Goal: Task Accomplishment & Management: Manage account settings

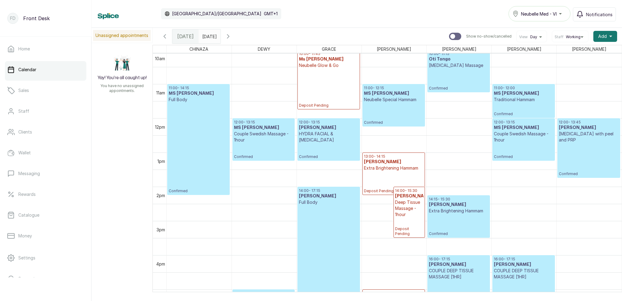
scroll to position [341, 0]
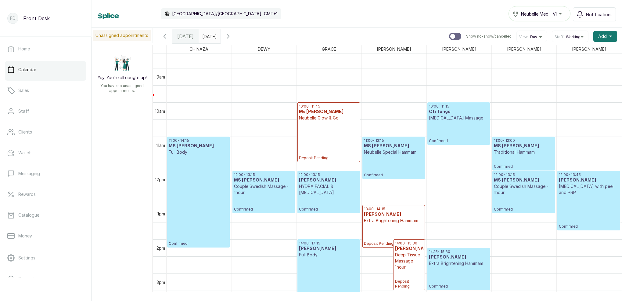
click at [331, 136] on p "Deposit Pending" at bounding box center [329, 140] width 60 height 39
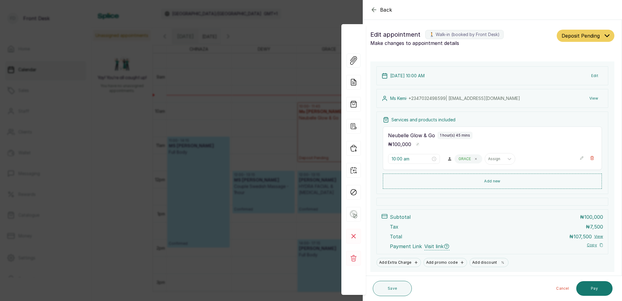
click at [276, 70] on div "Back Appointment Details Edit appointment 🚶 Walk-in (booked by Front Desk) Make…" at bounding box center [311, 150] width 622 height 301
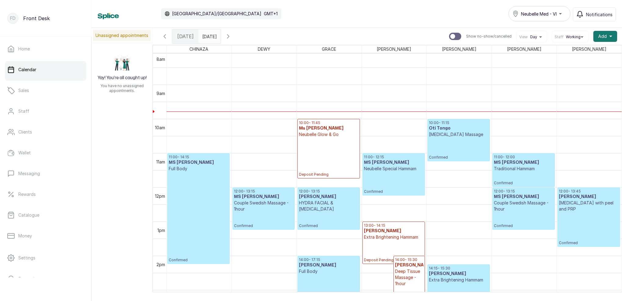
scroll to position [276, 0]
click at [384, 164] on h3 "MS [PERSON_NAME]" at bounding box center [394, 163] width 60 height 6
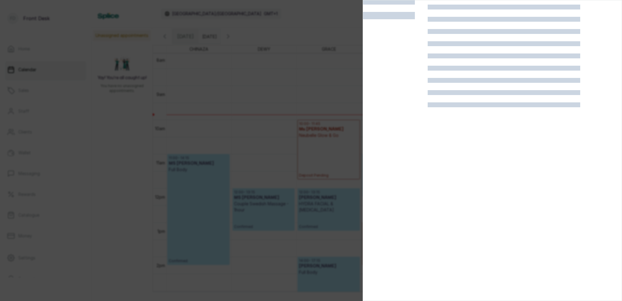
scroll to position [15, 0]
click at [273, 112] on div at bounding box center [311, 150] width 622 height 301
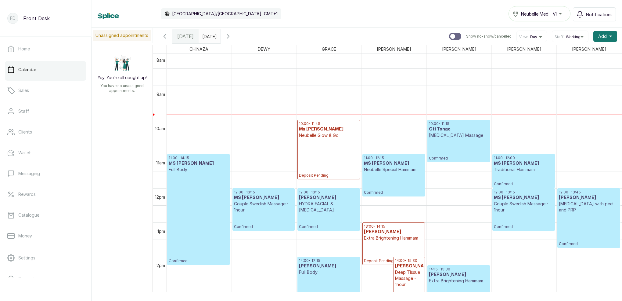
click at [399, 178] on p "Confirmed" at bounding box center [394, 183] width 60 height 22
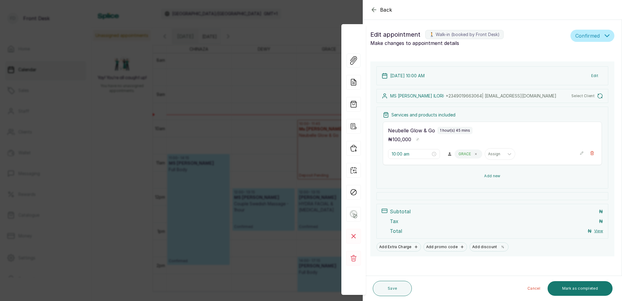
type input "11:00 am"
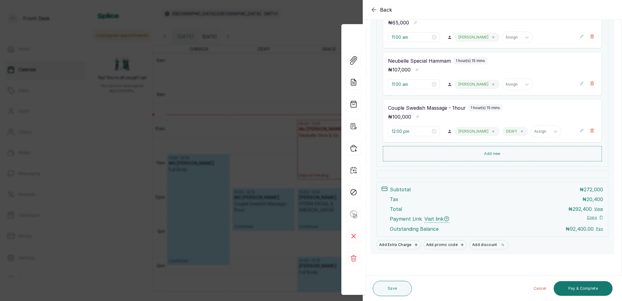
scroll to position [146, 0]
click at [296, 74] on div "Back Appointment Details Edit appointment 🚶 Walk-in (booked by Front Desk) Make…" at bounding box center [311, 150] width 622 height 301
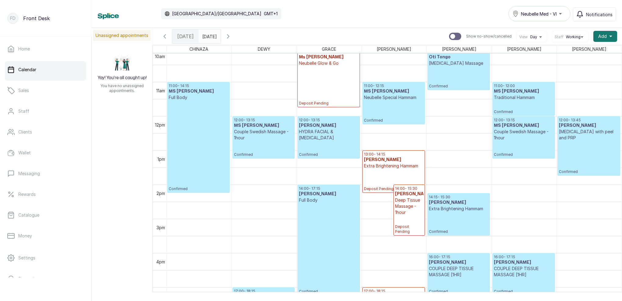
scroll to position [362, 0]
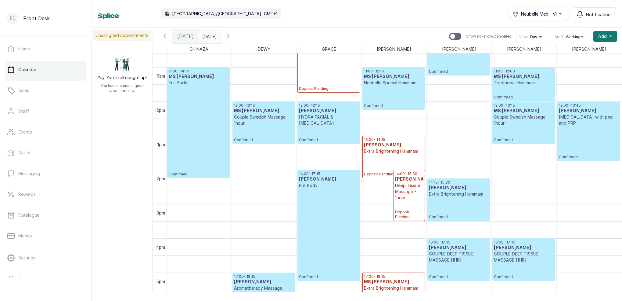
type input "dd/MM/yyyy"
click at [209, 36] on input "dd/MM/yyyy" at bounding box center [204, 35] width 10 height 10
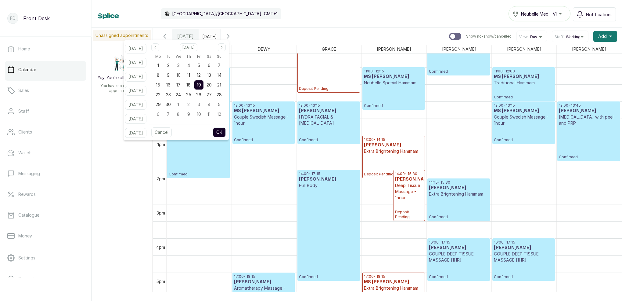
click at [282, 26] on div "Calendar [GEOGRAPHIC_DATA]/[GEOGRAPHIC_DATA] GMT+1 Neubelle Med - VI Notificati…" at bounding box center [357, 14] width 531 height 28
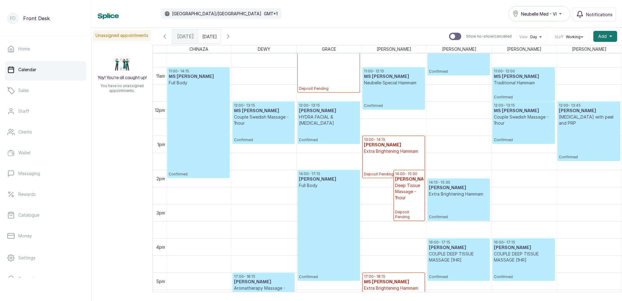
type input "dd/MM/yyyy"
click at [209, 37] on input "dd/MM/yyyy" at bounding box center [204, 35] width 10 height 10
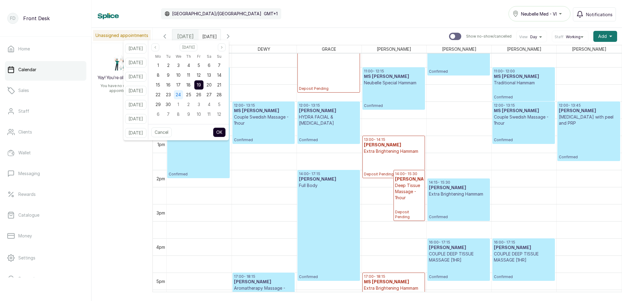
click at [173, 97] on div "23" at bounding box center [168, 94] width 9 height 9
click at [226, 133] on button "OK" at bounding box center [219, 132] width 13 height 10
type input "[DATE]"
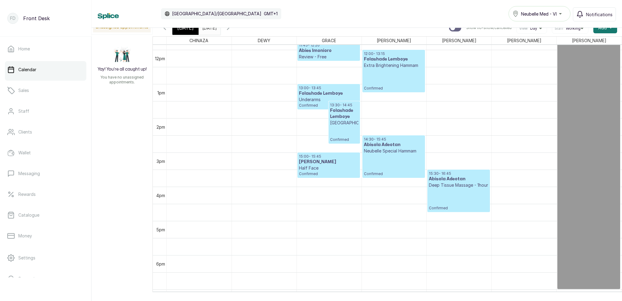
scroll to position [415, 0]
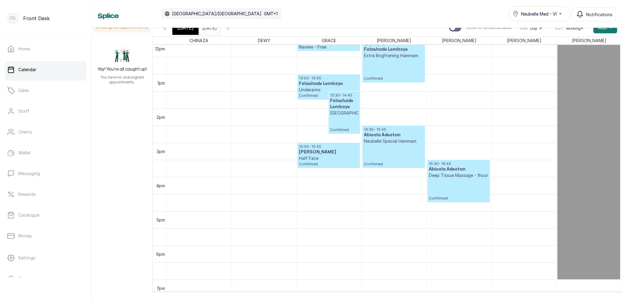
click at [232, 31] on icon "button" at bounding box center [228, 27] width 7 height 7
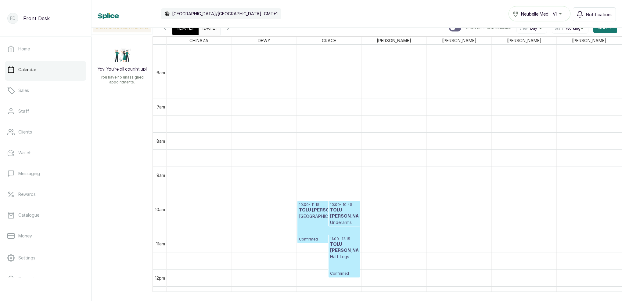
scroll to position [276, 0]
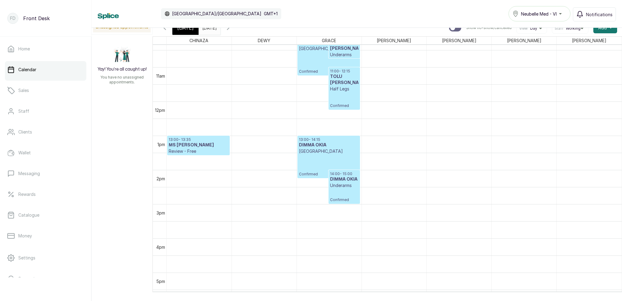
click at [232, 30] on icon "button" at bounding box center [228, 27] width 7 height 7
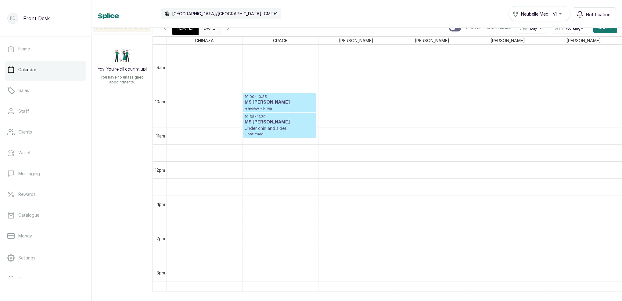
click at [185, 28] on span "[DATE]" at bounding box center [185, 27] width 16 height 7
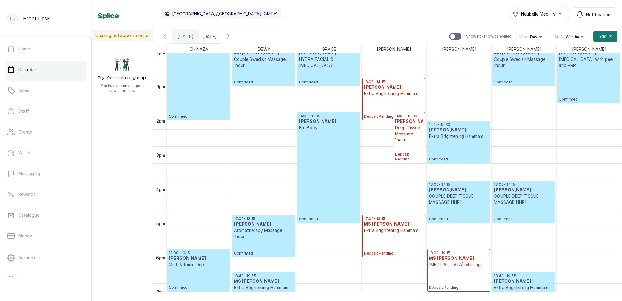
scroll to position [433, 0]
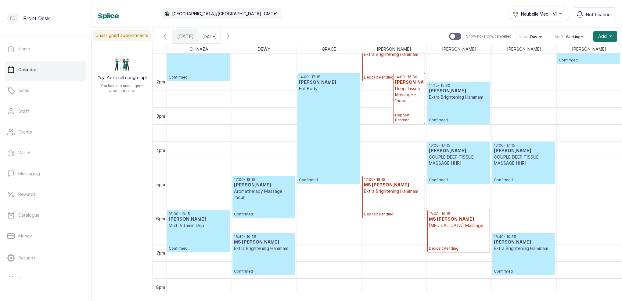
click at [204, 227] on p "Multi Vitamin Drip" at bounding box center [199, 225] width 60 height 6
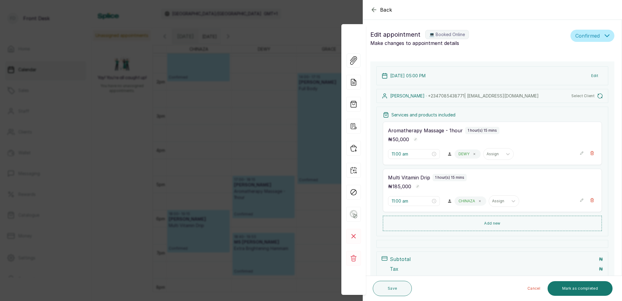
type input "5:00 pm"
type input "6:00 pm"
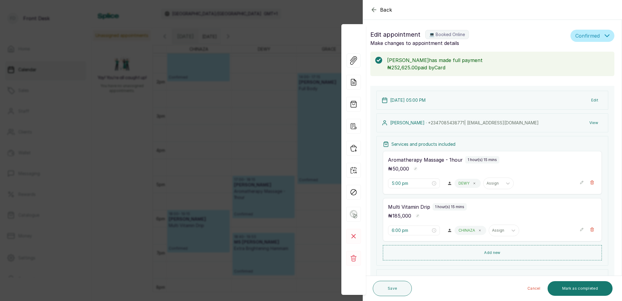
click at [259, 139] on div "Back Appointment Details Edit appointment 💻 Booked Online Make changes to appoi…" at bounding box center [311, 150] width 622 height 301
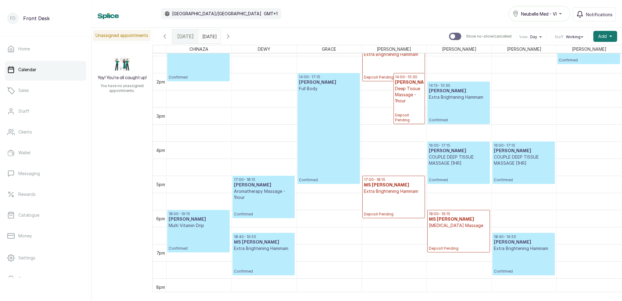
click at [319, 111] on p "Confirmed" at bounding box center [329, 137] width 60 height 91
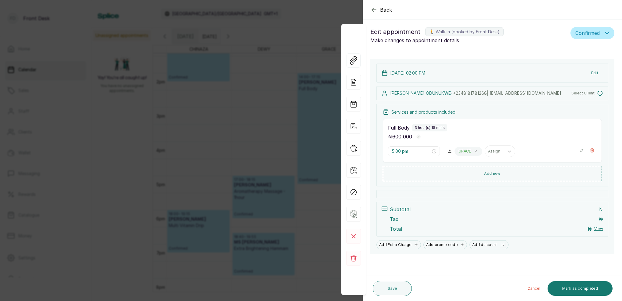
type input "2:00 pm"
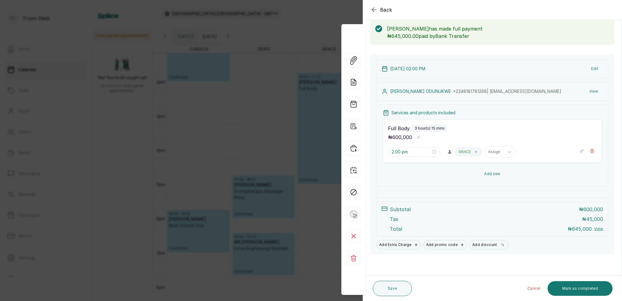
scroll to position [31, 0]
click at [351, 239] on rect at bounding box center [353, 236] width 15 height 15
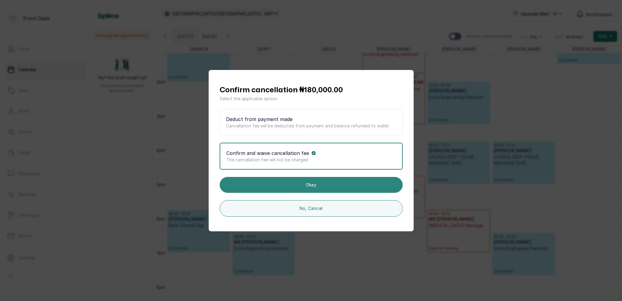
click at [294, 182] on button "Okay" at bounding box center [311, 185] width 183 height 16
click at [312, 186] on button "Okay" at bounding box center [311, 185] width 183 height 16
click at [305, 184] on button "Okay" at bounding box center [311, 185] width 183 height 16
click at [320, 183] on button "Okay" at bounding box center [311, 185] width 183 height 16
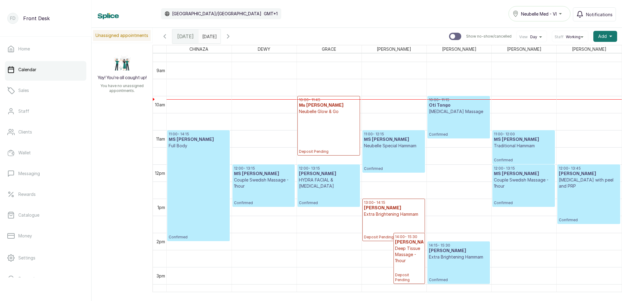
scroll to position [0, 0]
click at [398, 152] on p "Confirmed" at bounding box center [394, 160] width 60 height 22
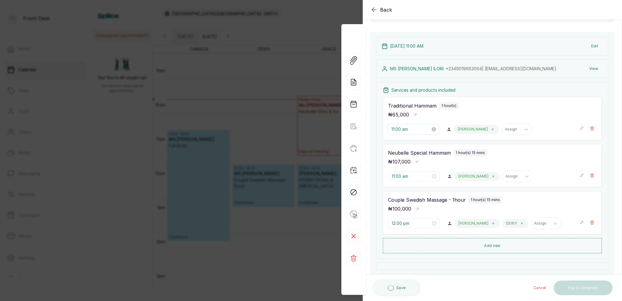
click at [400, 130] on input "11:00 am" at bounding box center [411, 129] width 39 height 7
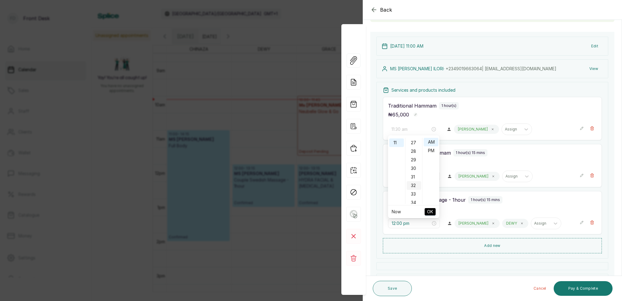
drag, startPoint x: 416, startPoint y: 169, endPoint x: 418, endPoint y: 164, distance: 5.5
click at [416, 168] on div "30" at bounding box center [414, 168] width 15 height 9
drag, startPoint x: 432, startPoint y: 142, endPoint x: 428, endPoint y: 160, distance: 18.7
click at [431, 142] on div "AM" at bounding box center [431, 142] width 15 height 9
click at [429, 208] on span "OK" at bounding box center [430, 212] width 6 height 12
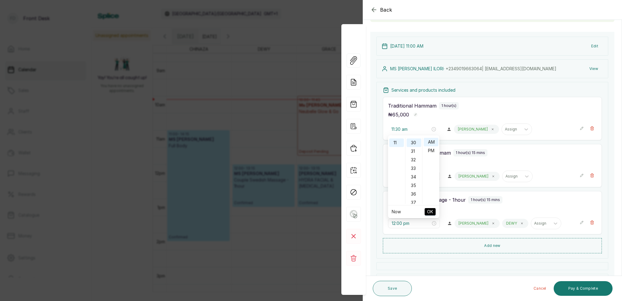
type input "11:00 am"
type input "11:30 am"
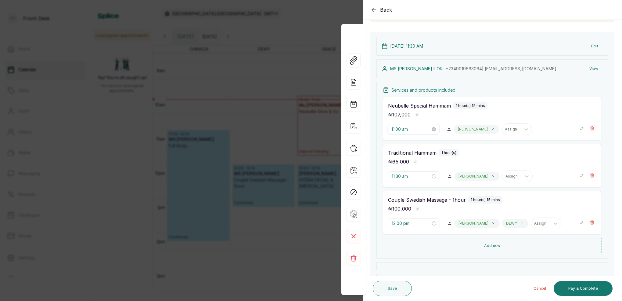
click at [394, 127] on input "11:00 am" at bounding box center [411, 129] width 39 height 7
click at [414, 186] on div "30" at bounding box center [414, 185] width 15 height 9
click at [432, 140] on div "AM" at bounding box center [431, 142] width 15 height 9
type input "11:30 am"
click at [433, 211] on span "OK" at bounding box center [430, 212] width 6 height 12
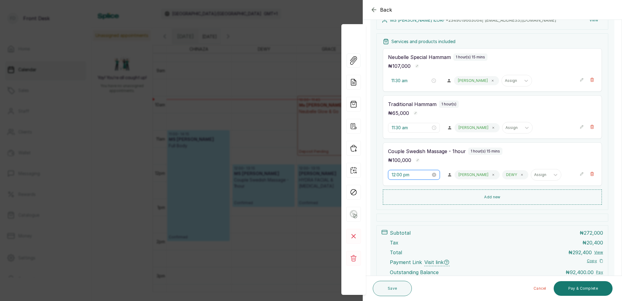
click at [402, 175] on input "12:00 pm" at bounding box center [411, 174] width 39 height 7
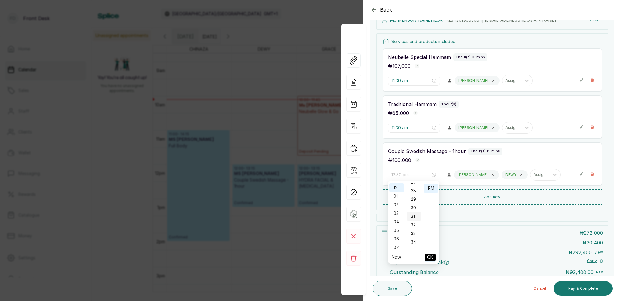
click at [415, 208] on div "30" at bounding box center [414, 207] width 15 height 9
click at [429, 188] on div "AM" at bounding box center [431, 187] width 15 height 9
type input "12:30 am"
click at [431, 254] on span "OK" at bounding box center [430, 257] width 6 height 12
type input "12:30 am"
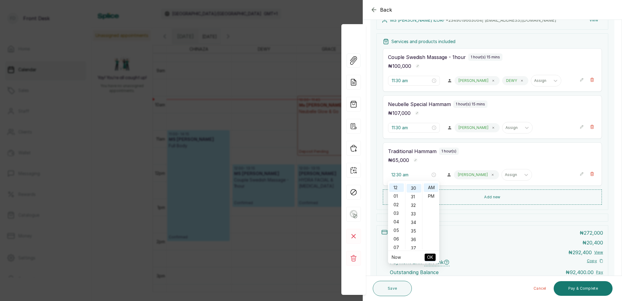
type input "11:30 am"
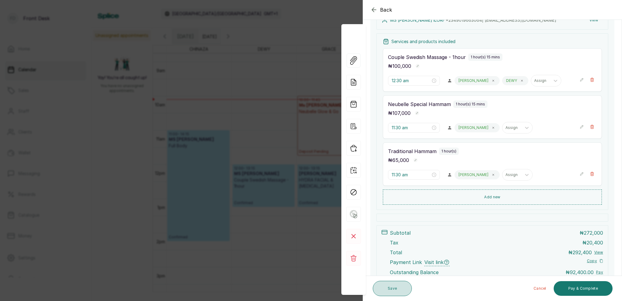
click at [392, 291] on button "Save" at bounding box center [392, 287] width 39 height 15
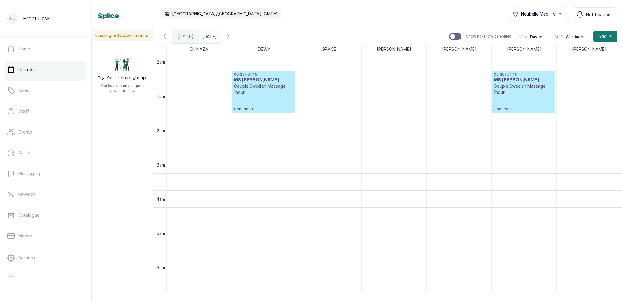
click at [518, 99] on p "Confirmed" at bounding box center [524, 103] width 60 height 16
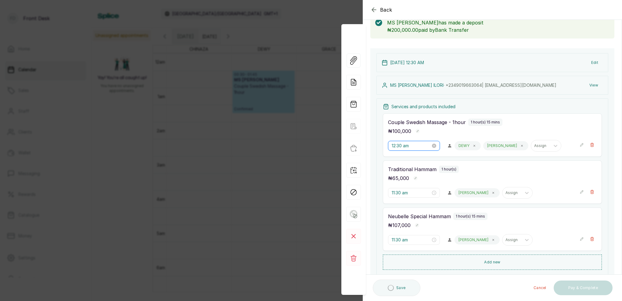
click at [412, 146] on input "12:30 am" at bounding box center [411, 145] width 39 height 7
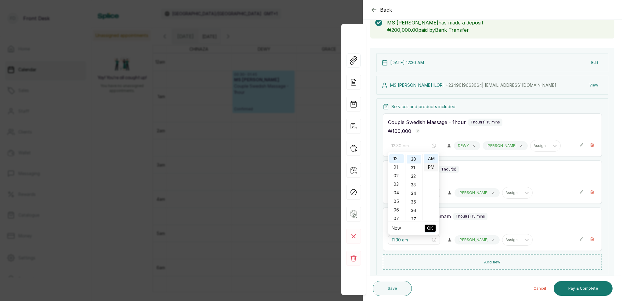
click at [431, 164] on div "PM" at bounding box center [431, 167] width 15 height 9
click at [433, 226] on span "OK" at bounding box center [430, 228] width 6 height 12
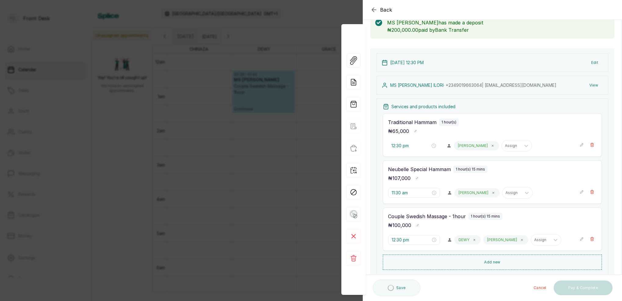
type input "11:30 am"
type input "12:30 pm"
click at [399, 290] on button "Save" at bounding box center [392, 287] width 39 height 15
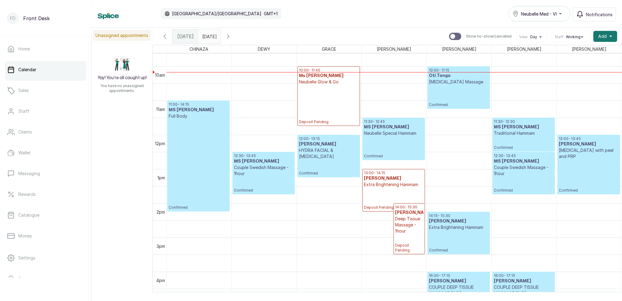
scroll to position [318, 0]
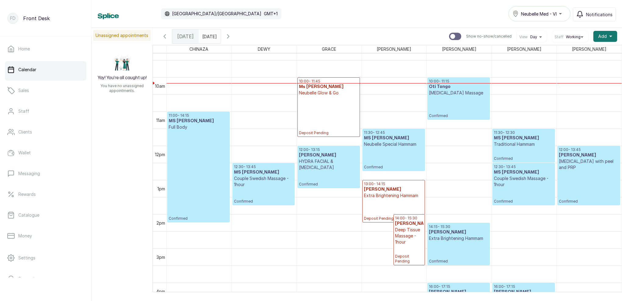
click at [232, 39] on icon "button" at bounding box center [228, 36] width 7 height 7
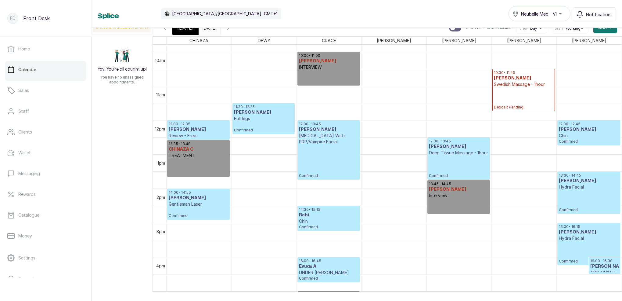
scroll to position [338, 0]
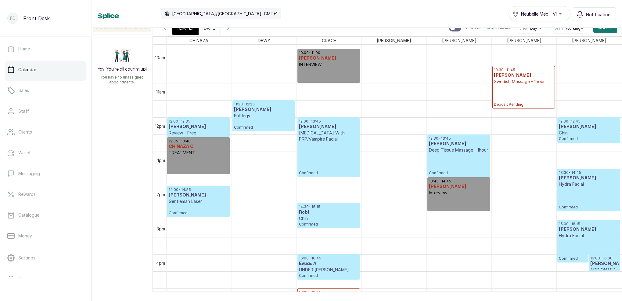
click at [181, 32] on div "[DATE]" at bounding box center [185, 28] width 26 height 14
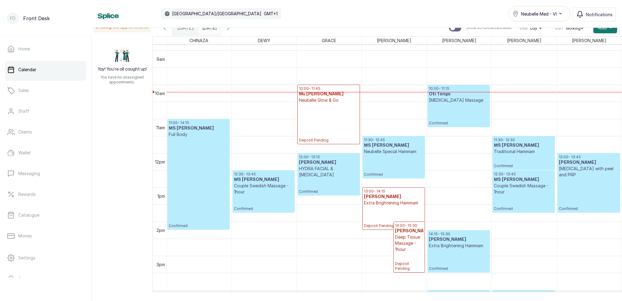
scroll to position [299, 0]
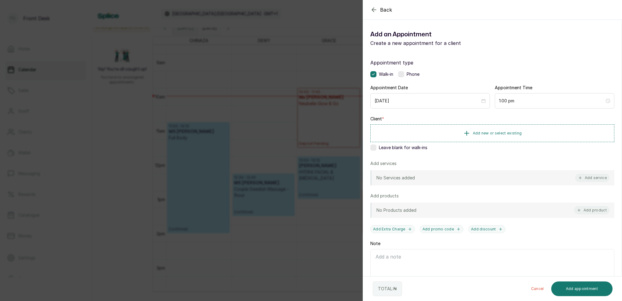
click at [335, 120] on div "Back Add Appointment Add an Appointment Create a new appointment for a client A…" at bounding box center [311, 150] width 622 height 301
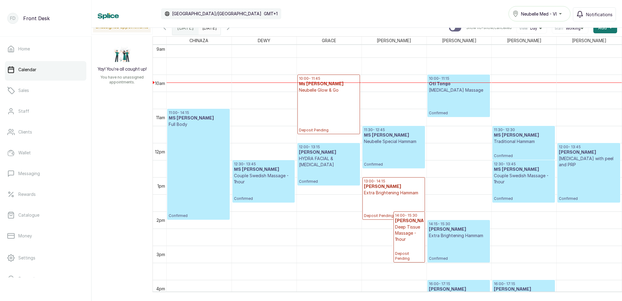
scroll to position [312, 0]
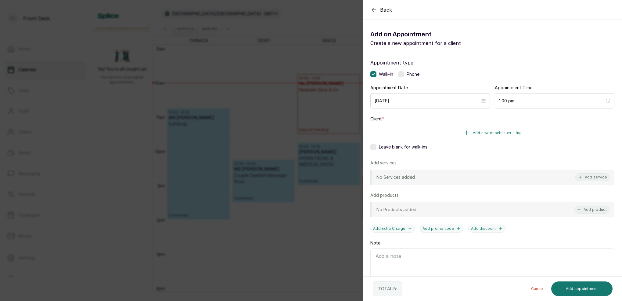
click at [506, 133] on span "Add new or select existing" at bounding box center [497, 132] width 49 height 5
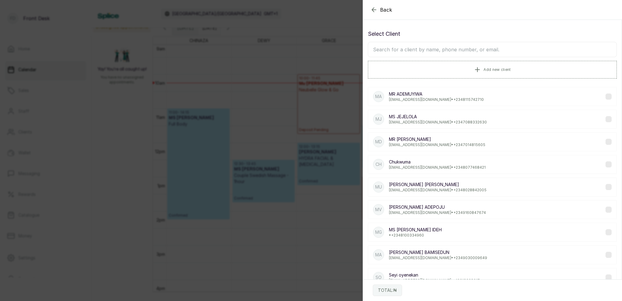
click at [478, 51] on input "text" at bounding box center [492, 49] width 249 height 15
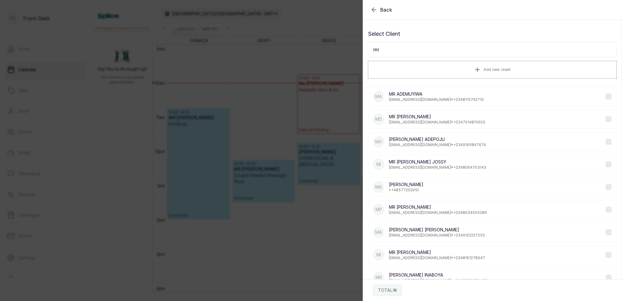
type input "m"
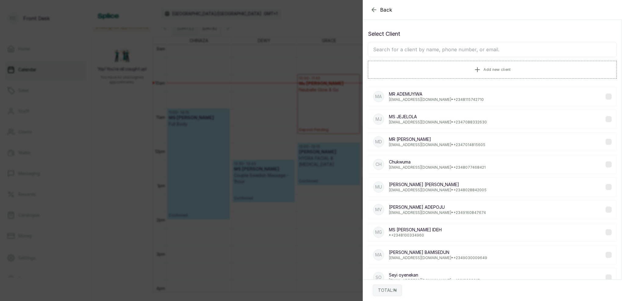
click at [375, 8] on icon "button" at bounding box center [373, 9] width 7 height 7
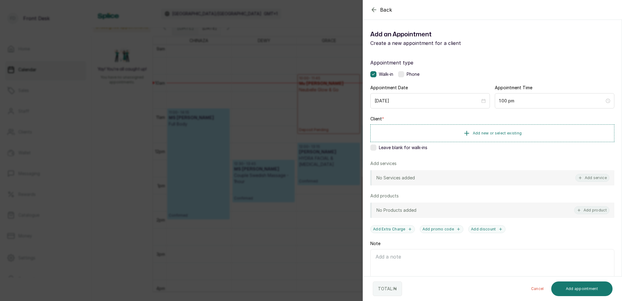
click at [375, 8] on icon "button" at bounding box center [373, 9] width 7 height 7
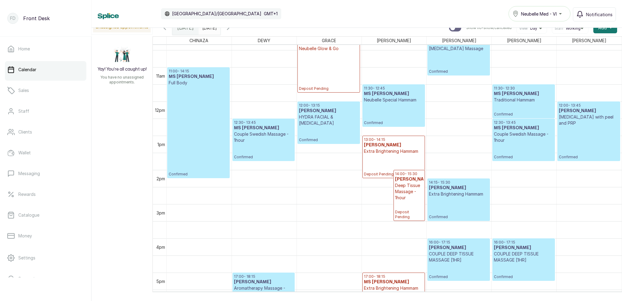
scroll to position [353, 0]
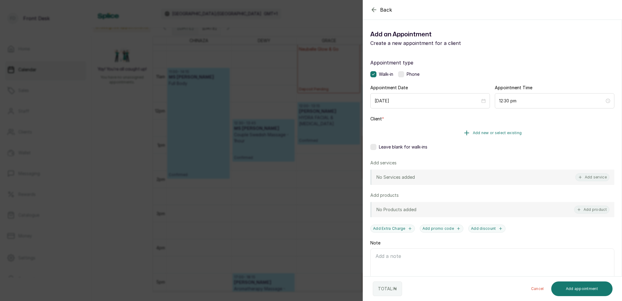
click at [510, 132] on span "Add new or select existing" at bounding box center [497, 132] width 49 height 5
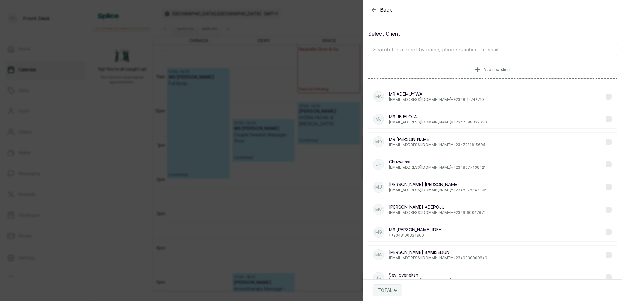
click at [453, 51] on input "text" at bounding box center [492, 49] width 249 height 15
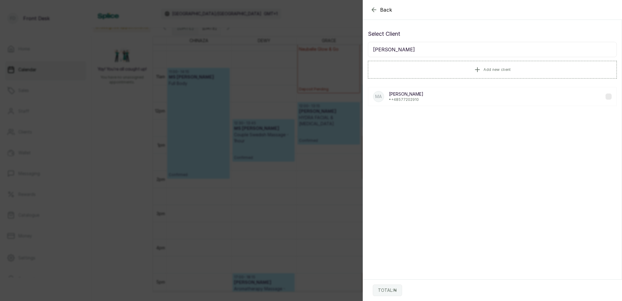
type input "[PERSON_NAME]"
click at [430, 100] on div "MA [PERSON_NAME] • [PHONE_NUMBER]" at bounding box center [492, 96] width 249 height 19
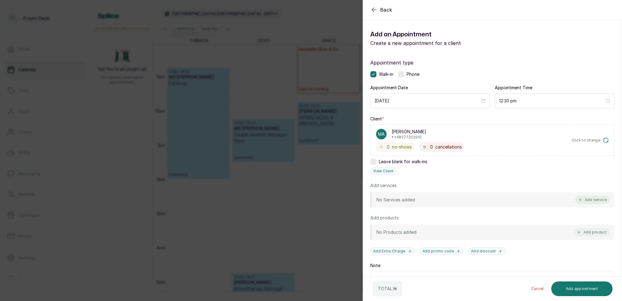
click at [601, 200] on button "Add service" at bounding box center [593, 200] width 34 height 8
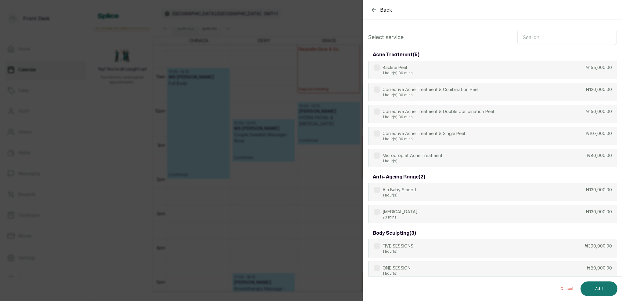
scroll to position [0, 0]
click at [535, 36] on input "text" at bounding box center [567, 37] width 99 height 15
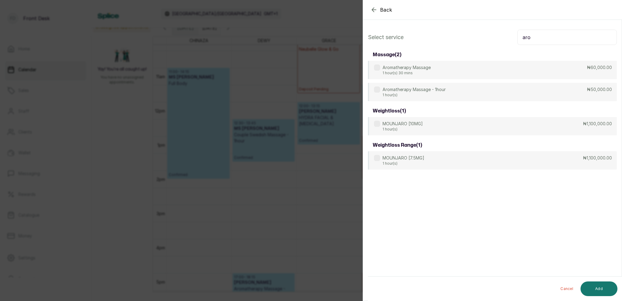
type input "aro"
click at [199, 107] on div "Back Add Appointment Select service aro massage ( 2 ) Aromatherapy Massage 1 ho…" at bounding box center [311, 150] width 622 height 301
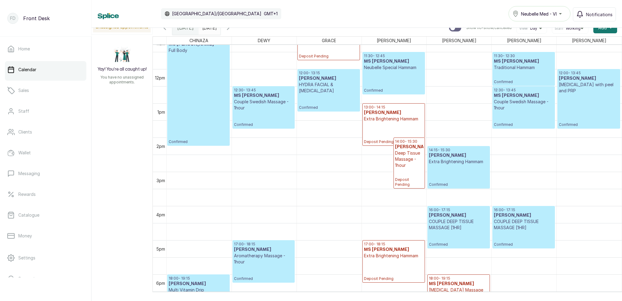
scroll to position [385, 0]
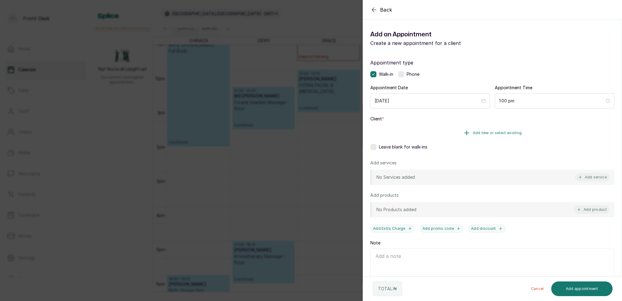
click at [508, 130] on button "Add new or select existing" at bounding box center [492, 132] width 244 height 17
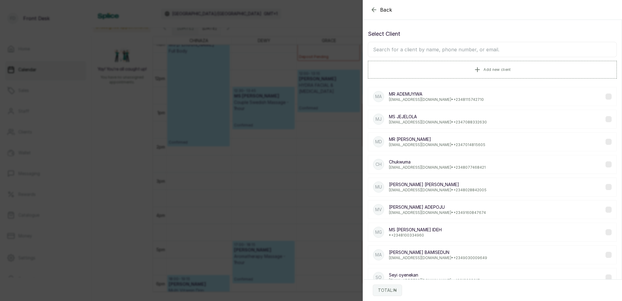
click at [449, 49] on input "text" at bounding box center [492, 49] width 249 height 15
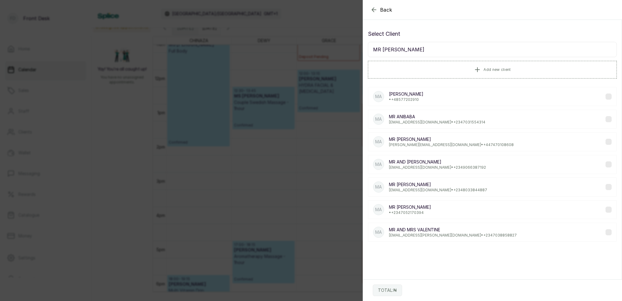
type input "MR [PERSON_NAME]"
click at [419, 101] on p "• [PHONE_NUMBER]" at bounding box center [406, 99] width 34 height 5
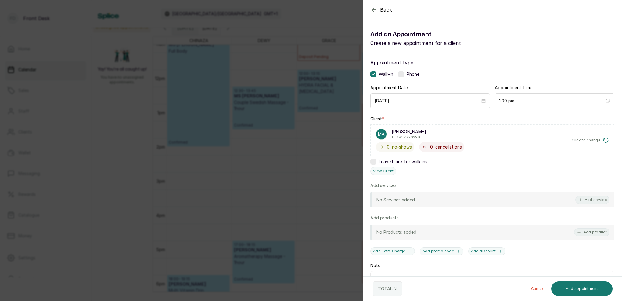
drag, startPoint x: 599, startPoint y: 197, endPoint x: 584, endPoint y: 180, distance: 22.5
click at [599, 197] on button "Add service" at bounding box center [593, 200] width 34 height 8
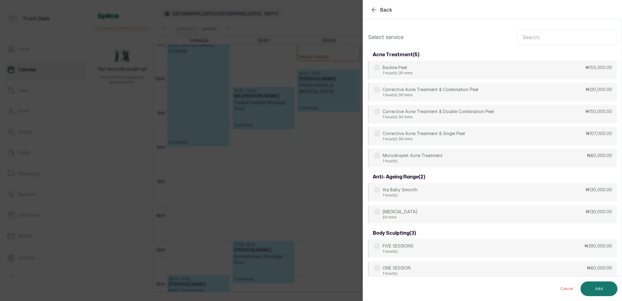
click at [537, 39] on input "text" at bounding box center [567, 37] width 99 height 15
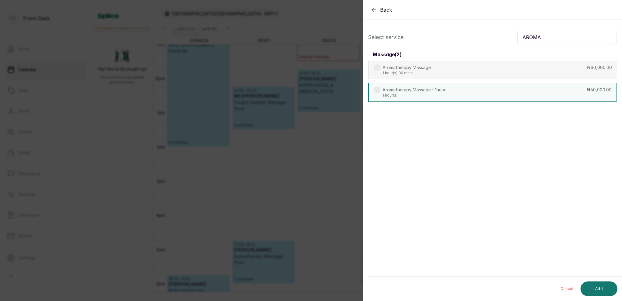
type input "AROMA"
click at [417, 95] on p "1 hour(s)" at bounding box center [414, 95] width 63 height 5
click at [607, 287] on button "Add" at bounding box center [599, 288] width 37 height 15
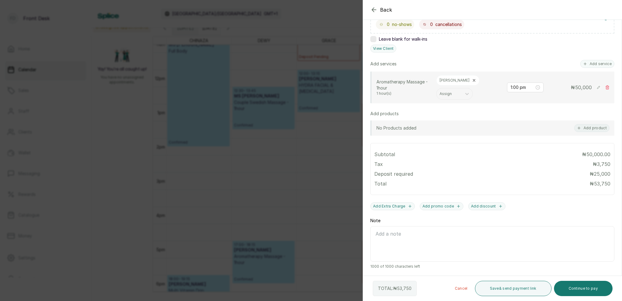
scroll to position [122, 0]
click at [594, 65] on button "Add service" at bounding box center [597, 64] width 34 height 8
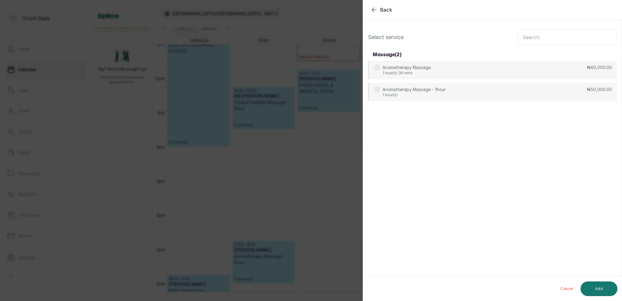
click at [567, 40] on input "text" at bounding box center [567, 37] width 99 height 15
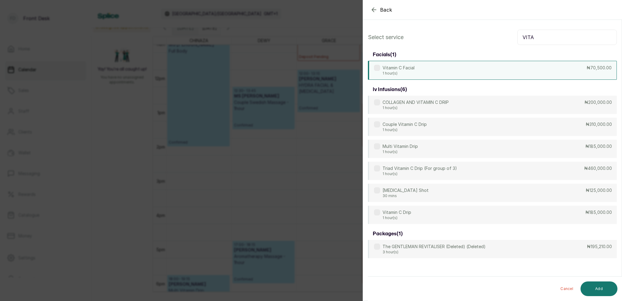
type input "VITA"
drag, startPoint x: 402, startPoint y: 69, endPoint x: 425, endPoint y: 86, distance: 29.0
click at [402, 69] on p "Vitamin C Facial" at bounding box center [399, 67] width 32 height 6
click at [602, 286] on button "Add" at bounding box center [599, 288] width 37 height 15
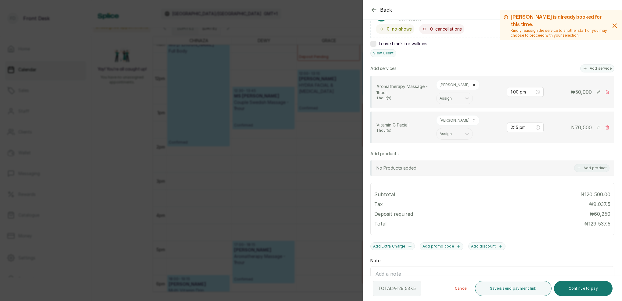
scroll to position [93, 0]
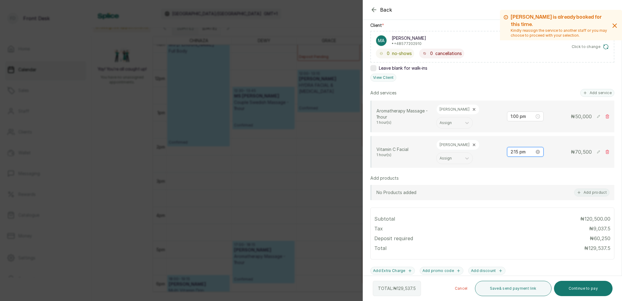
click at [518, 152] on input "2:15 pm" at bounding box center [523, 151] width 24 height 7
type input "2:00 pm"
drag, startPoint x: 533, startPoint y: 163, endPoint x: 539, endPoint y: 164, distance: 6.4
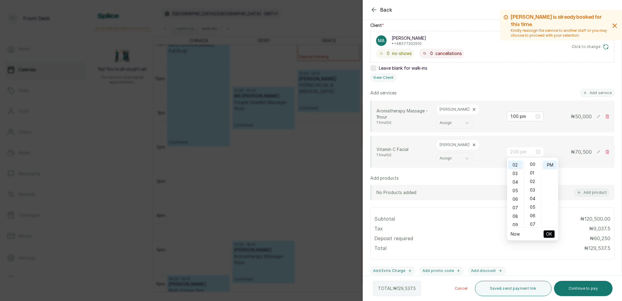
click at [533, 164] on div "00" at bounding box center [533, 164] width 15 height 9
drag, startPoint x: 548, startPoint y: 164, endPoint x: 551, endPoint y: 184, distance: 20.3
click at [549, 164] on div "PM" at bounding box center [550, 165] width 15 height 9
click at [552, 235] on span "OK" at bounding box center [549, 234] width 6 height 12
click at [472, 145] on icon at bounding box center [474, 145] width 4 height 4
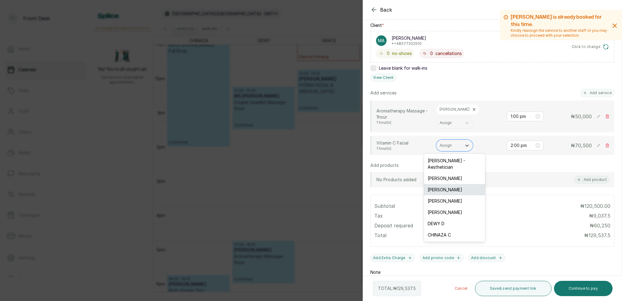
drag, startPoint x: 451, startPoint y: 145, endPoint x: 449, endPoint y: 178, distance: 33.0
click at [451, 144] on div "Assign" at bounding box center [449, 145] width 19 height 4
click at [438, 162] on div "[PERSON_NAME] - Aesthetician" at bounding box center [454, 164] width 61 height 18
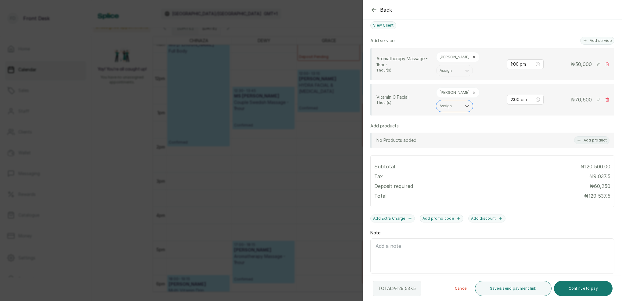
scroll to position [145, 0]
click at [592, 287] on button "Continue to pay" at bounding box center [583, 287] width 59 height 15
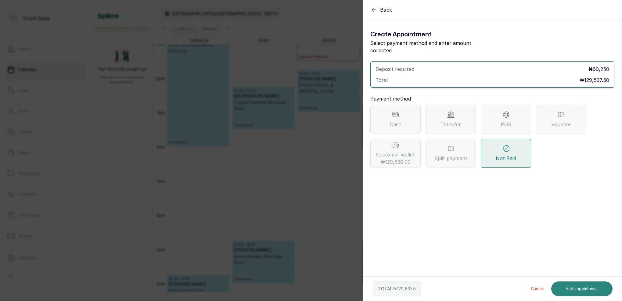
scroll to position [0, 0]
drag, startPoint x: 391, startPoint y: 146, endPoint x: 403, endPoint y: 157, distance: 15.8
click at [391, 151] on span "Customer wallet ₦129,538.00" at bounding box center [395, 158] width 39 height 15
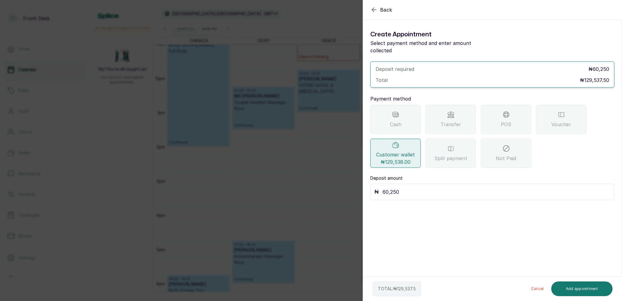
click at [413, 187] on input "60,250" at bounding box center [497, 191] width 228 height 9
type input "6"
click at [588, 287] on button "Add appointment" at bounding box center [582, 288] width 62 height 15
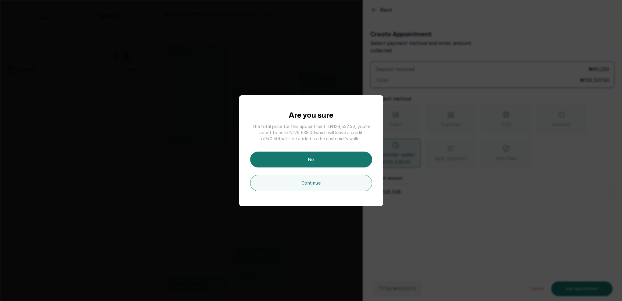
click at [326, 161] on button "No" at bounding box center [311, 159] width 122 height 16
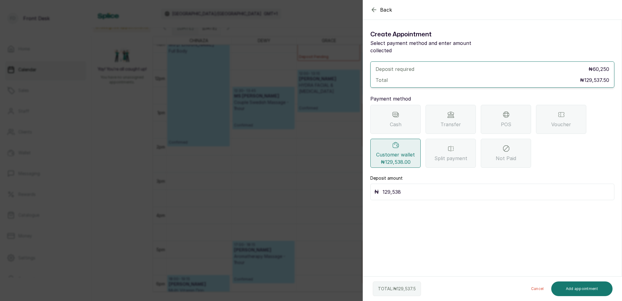
click at [404, 187] on input "129,538" at bounding box center [497, 191] width 228 height 9
type input "129,537.5"
click at [584, 289] on button "Add appointment" at bounding box center [582, 288] width 62 height 15
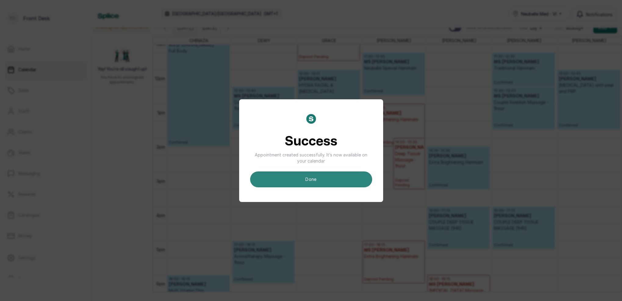
click at [336, 181] on button "done" at bounding box center [311, 179] width 122 height 16
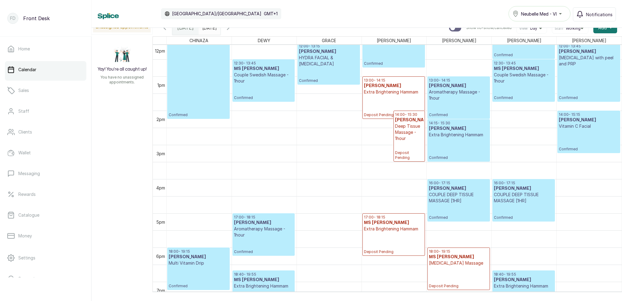
scroll to position [428, 0]
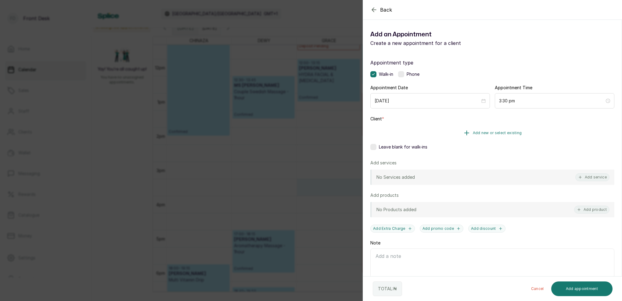
click at [506, 132] on span "Add new or select existing" at bounding box center [497, 132] width 49 height 5
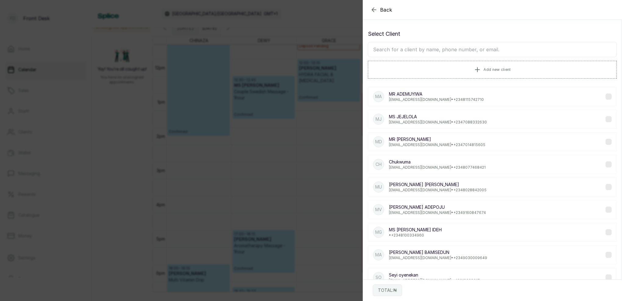
click at [454, 47] on input "text" at bounding box center [492, 49] width 249 height 15
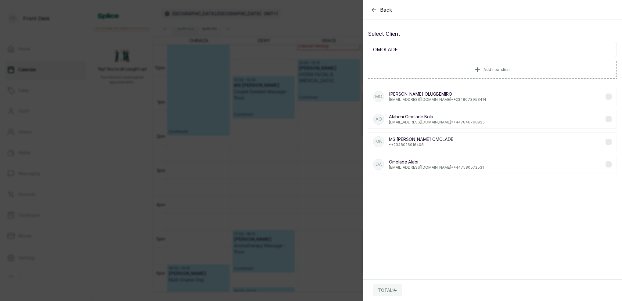
type input "OMOLADE"
click at [430, 96] on p "[PERSON_NAME] OLUGBEMIRO" at bounding box center [437, 94] width 97 height 6
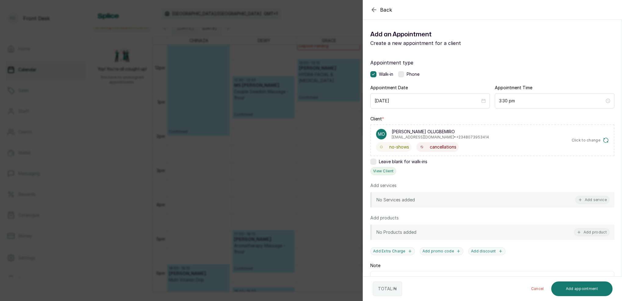
click at [386, 170] on button "View Client" at bounding box center [383, 171] width 26 height 8
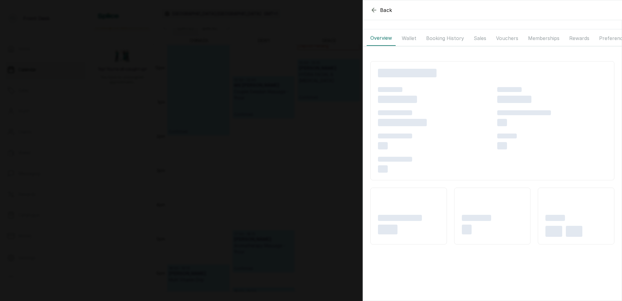
click at [436, 38] on button "Booking History" at bounding box center [445, 38] width 45 height 15
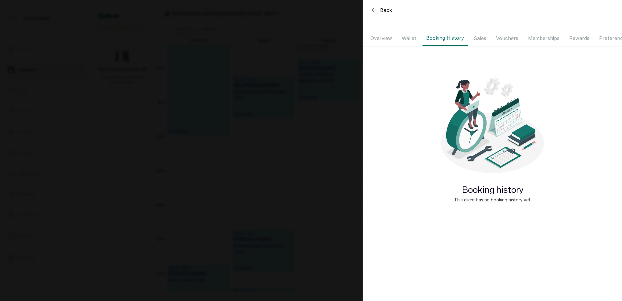
click at [415, 37] on button "Wallet" at bounding box center [409, 38] width 22 height 15
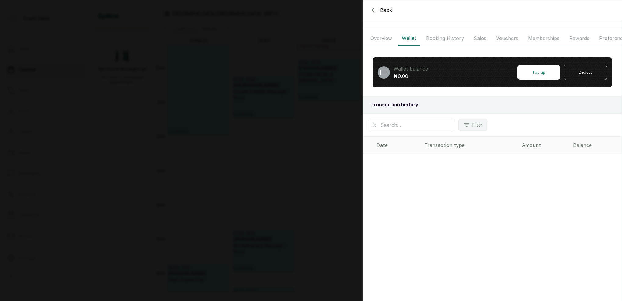
click at [436, 35] on button "Booking History" at bounding box center [445, 38] width 45 height 15
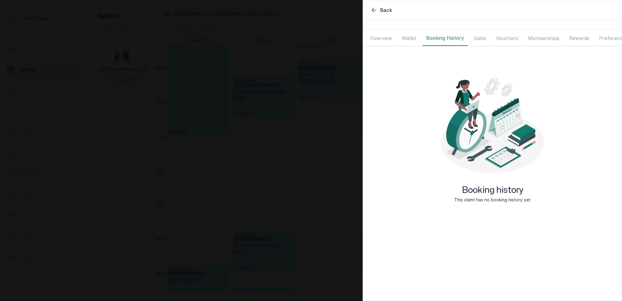
click at [388, 38] on button "Overview" at bounding box center [381, 38] width 29 height 15
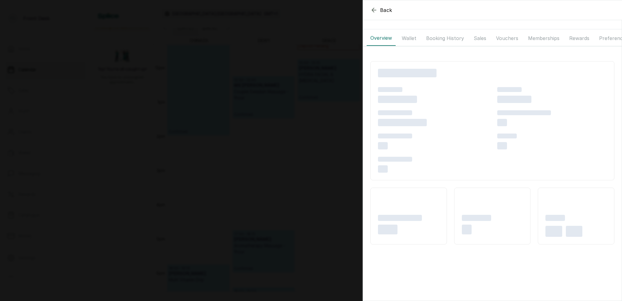
drag, startPoint x: 414, startPoint y: 36, endPoint x: 421, endPoint y: 36, distance: 7.3
click at [414, 36] on button "Wallet" at bounding box center [409, 38] width 22 height 15
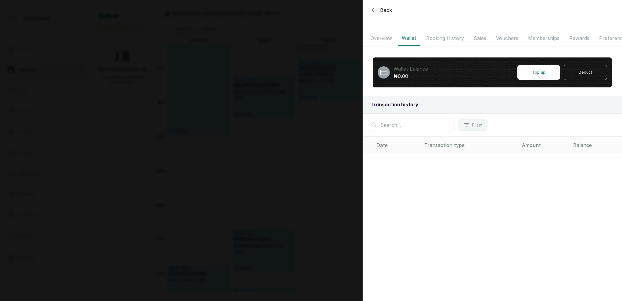
click at [430, 36] on button "Booking History" at bounding box center [445, 38] width 45 height 15
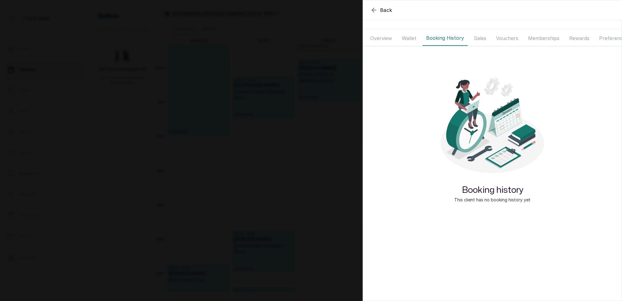
click at [380, 38] on button "Overview" at bounding box center [381, 38] width 29 height 15
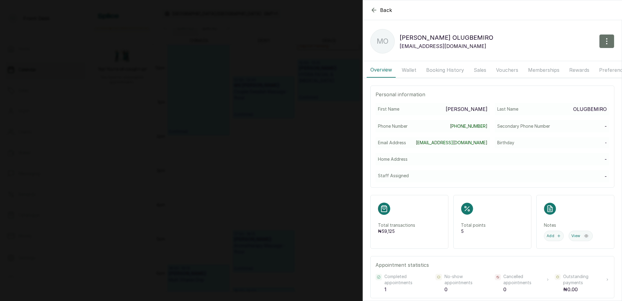
click at [410, 69] on button "Wallet" at bounding box center [409, 69] width 22 height 15
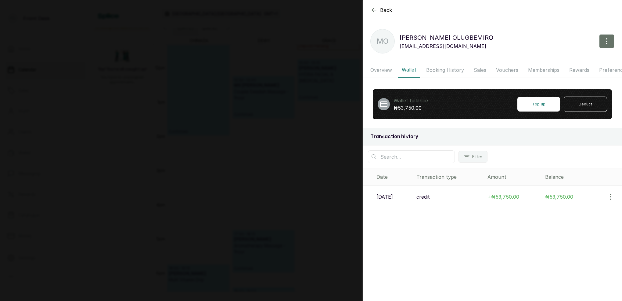
click at [439, 68] on button "Booking History" at bounding box center [445, 69] width 45 height 15
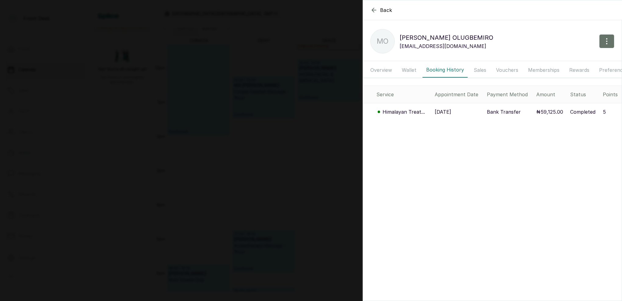
click at [396, 108] on p "Himalayan Treat..." at bounding box center [404, 111] width 42 height 7
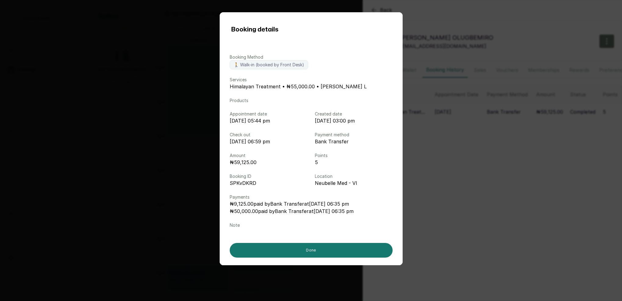
click at [456, 139] on div "Booking details Booking Method 🚶 Walk-in (booked by Front Desk) Services Himala…" at bounding box center [311, 150] width 622 height 301
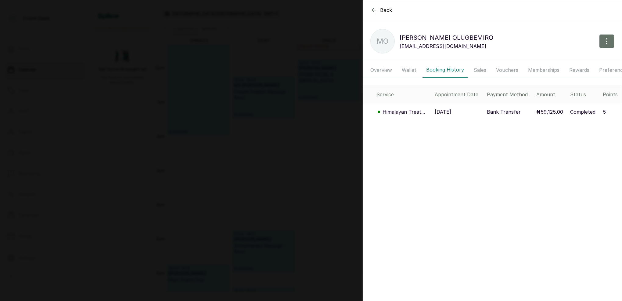
click at [307, 115] on div "Back [PERSON_NAME] OLUGBEMIRO MO [PERSON_NAME] OLUGBEMIRO [EMAIL_ADDRESS][DOMAI…" at bounding box center [311, 150] width 622 height 301
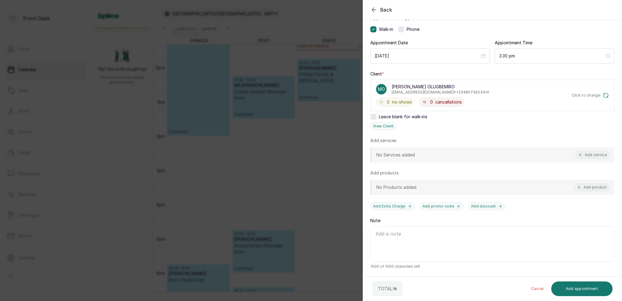
scroll to position [0, 0]
click at [297, 127] on div "Back Add Appointment Add an Appointment Create a new appointment for a client A…" at bounding box center [311, 150] width 622 height 301
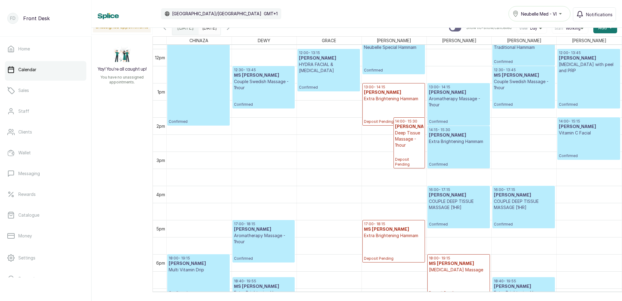
scroll to position [351, 0]
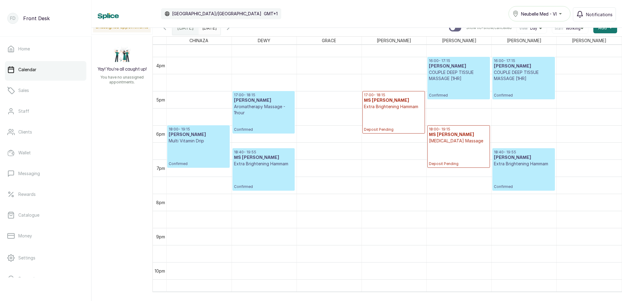
click at [166, 31] on button "Show no-show/cancelled" at bounding box center [164, 27] width 15 height 15
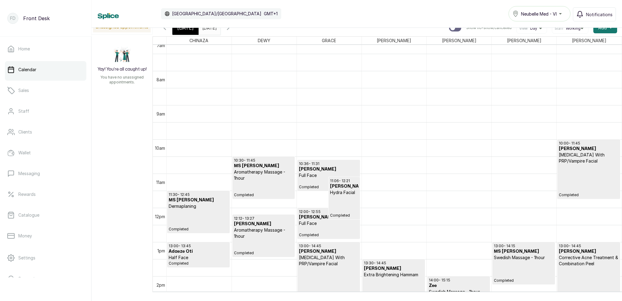
click at [585, 186] on p "Completed" at bounding box center [589, 180] width 60 height 33
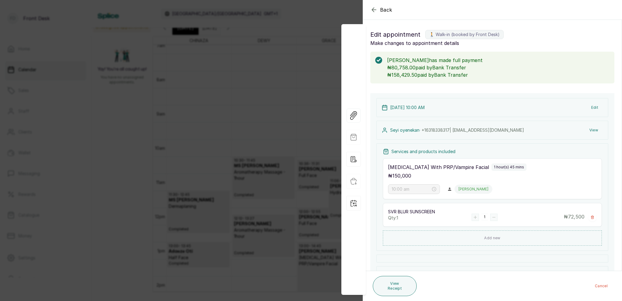
click at [374, 9] on icon "button" at bounding box center [373, 9] width 7 height 7
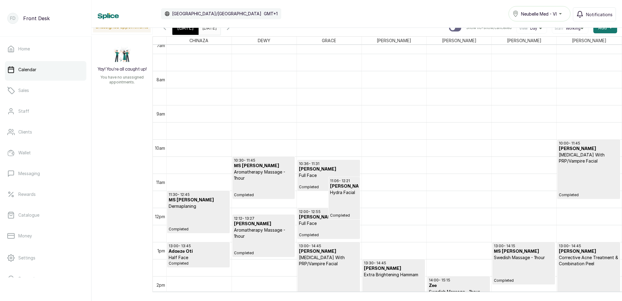
click at [190, 32] on div "[DATE]" at bounding box center [185, 28] width 26 height 14
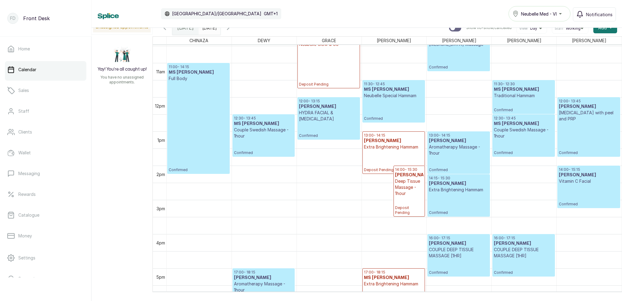
scroll to position [362, 0]
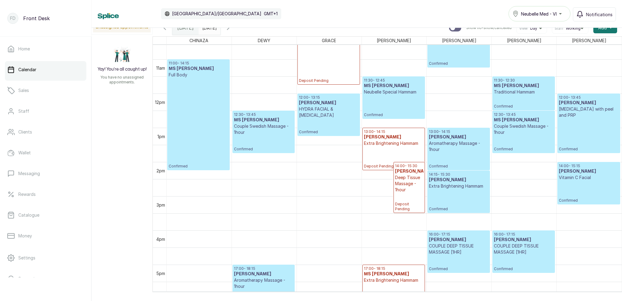
click at [209, 31] on input "[DATE]" at bounding box center [204, 26] width 10 height 10
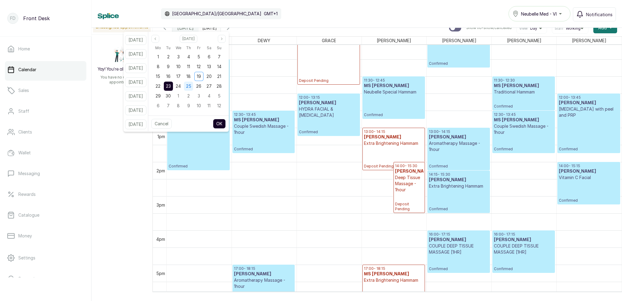
click at [191, 85] on span "25" at bounding box center [188, 85] width 5 height 5
click at [226, 124] on button "OK" at bounding box center [219, 124] width 13 height 10
type input "[DATE]"
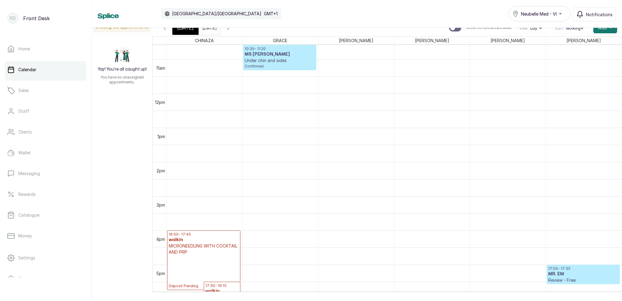
scroll to position [4, 0]
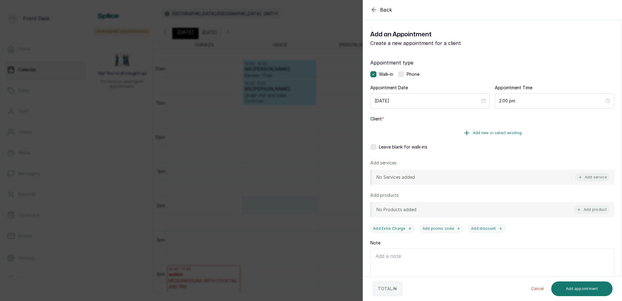
click at [484, 132] on span "Add new or select existing" at bounding box center [497, 132] width 49 height 5
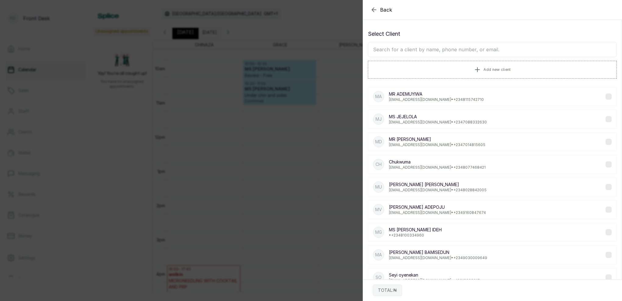
click at [423, 54] on input "text" at bounding box center [492, 49] width 249 height 15
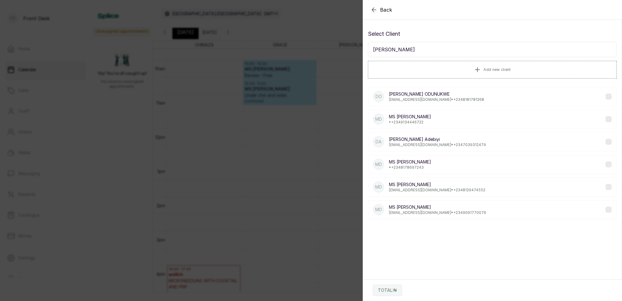
type input "[PERSON_NAME]"
click at [428, 97] on p "[PERSON_NAME]" at bounding box center [436, 94] width 95 height 6
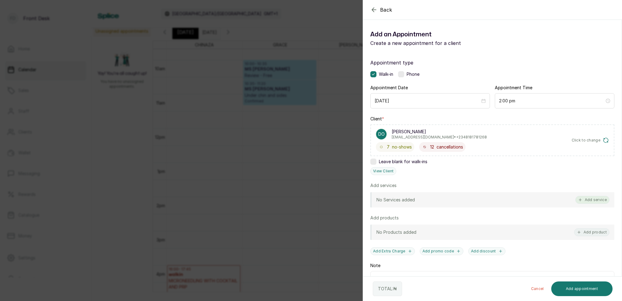
click at [587, 197] on button "Add service" at bounding box center [593, 200] width 34 height 8
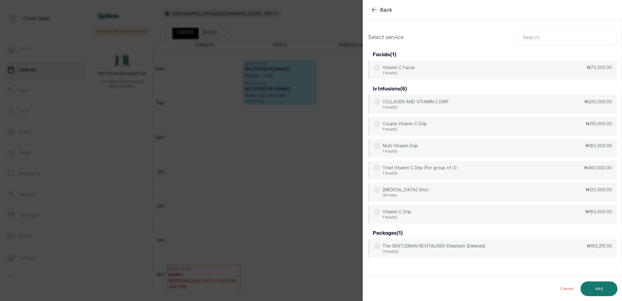
click at [539, 40] on input "text" at bounding box center [567, 37] width 99 height 15
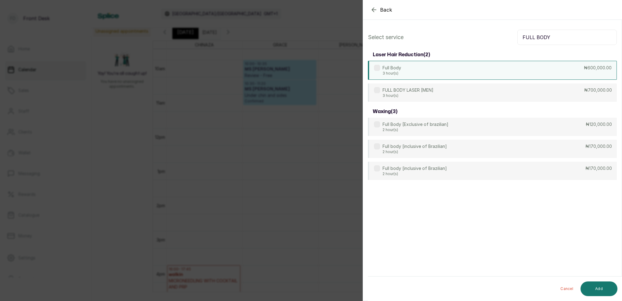
type input "FULL BODY"
click at [432, 76] on div "Full Body 3 hour(s) ₦600,000.00" at bounding box center [492, 70] width 249 height 19
click at [602, 292] on button "Add" at bounding box center [599, 288] width 37 height 15
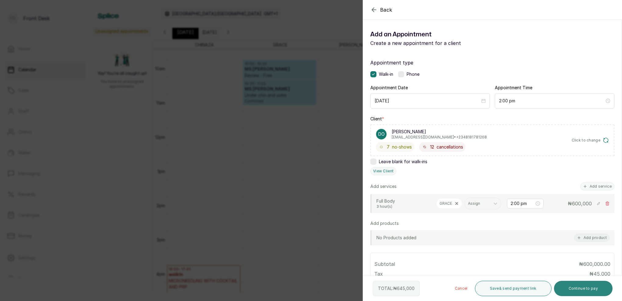
click at [598, 293] on button "Continue to pay" at bounding box center [583, 287] width 59 height 15
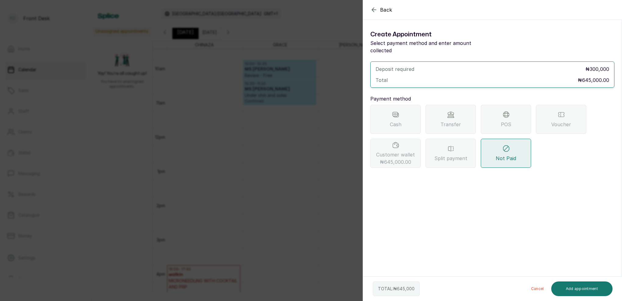
click at [411, 151] on span "Customer wallet ₦645,000.00" at bounding box center [395, 158] width 39 height 15
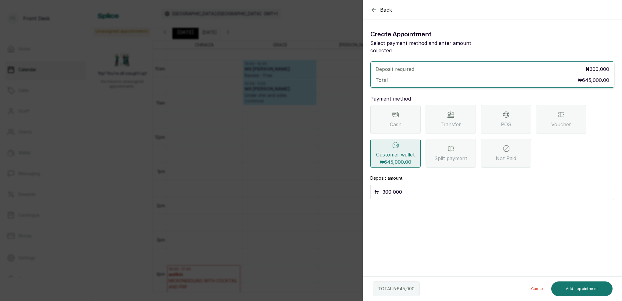
click at [416, 187] on input "300,000" at bounding box center [497, 191] width 228 height 9
type input "3"
type input "645,000"
click at [574, 290] on button "Add appointment" at bounding box center [582, 288] width 62 height 15
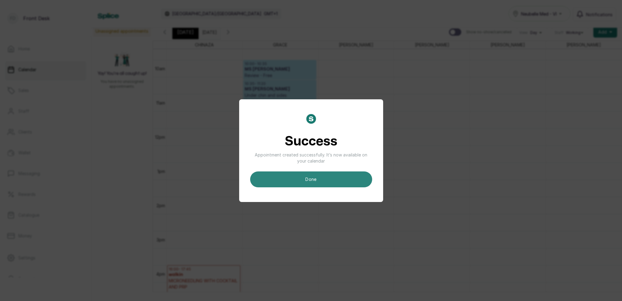
click at [331, 181] on button "done" at bounding box center [311, 179] width 122 height 16
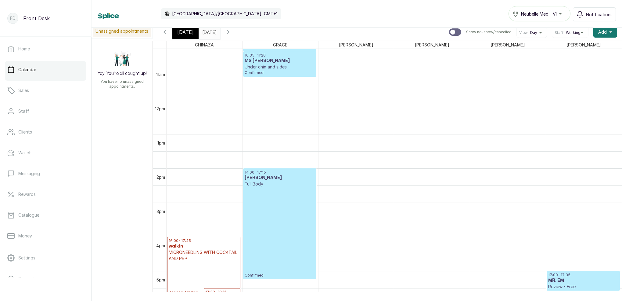
click at [187, 32] on span "[DATE]" at bounding box center [185, 31] width 16 height 7
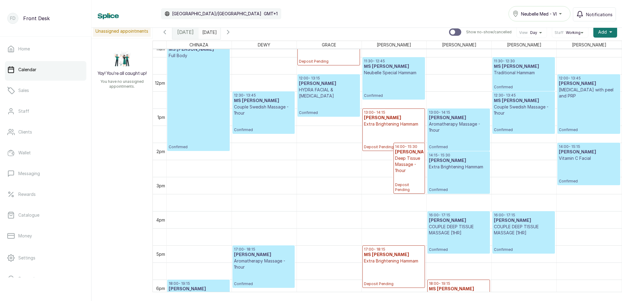
click at [232, 31] on icon "button" at bounding box center [228, 31] width 7 height 7
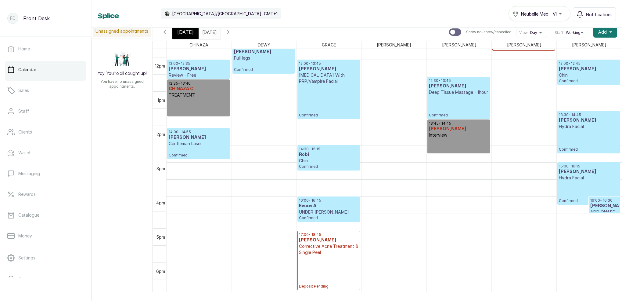
scroll to position [402, 0]
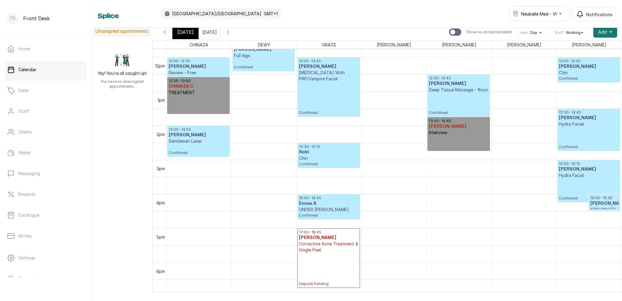
click at [187, 34] on span "[DATE]" at bounding box center [185, 31] width 16 height 7
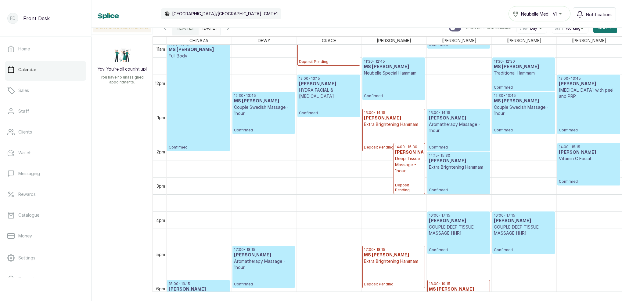
scroll to position [381, 0]
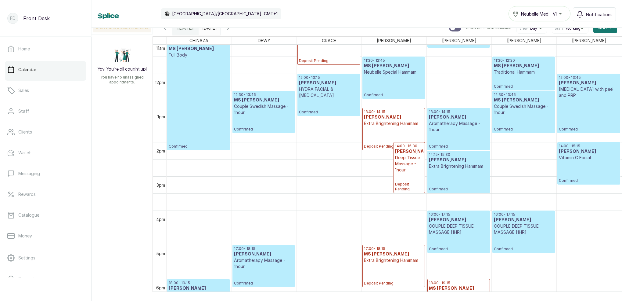
click at [164, 29] on icon "button" at bounding box center [164, 27] width 7 height 7
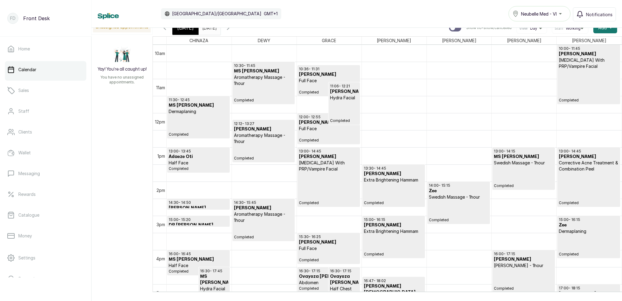
scroll to position [350, 0]
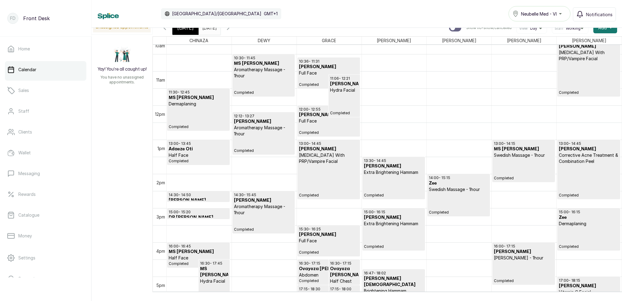
click at [190, 30] on span "[DATE]" at bounding box center [185, 27] width 16 height 7
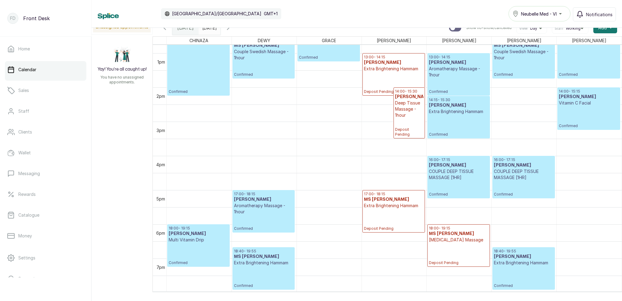
scroll to position [444, 0]
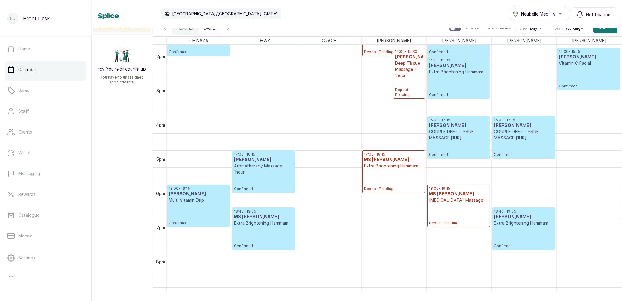
click at [255, 172] on p "Aromatherapy Massage - 1hour" at bounding box center [264, 169] width 60 height 12
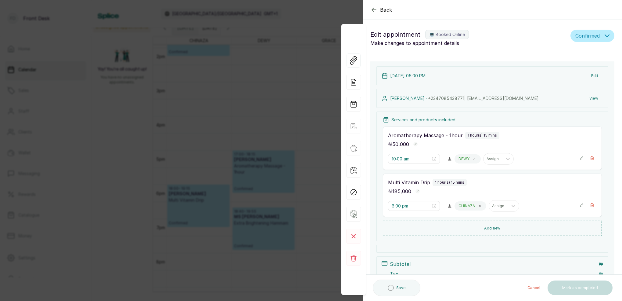
type input "5:00 pm"
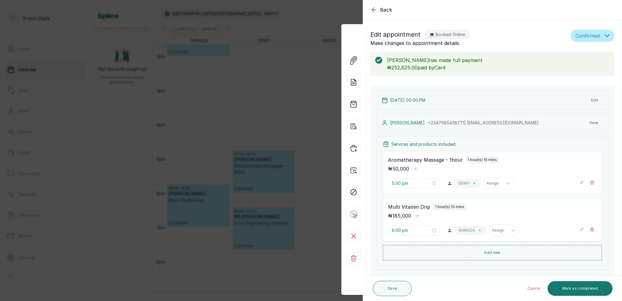
click at [248, 71] on div "Back Appointment Details Edit appointment 💻 Booked Online Make changes to appoi…" at bounding box center [311, 150] width 622 height 301
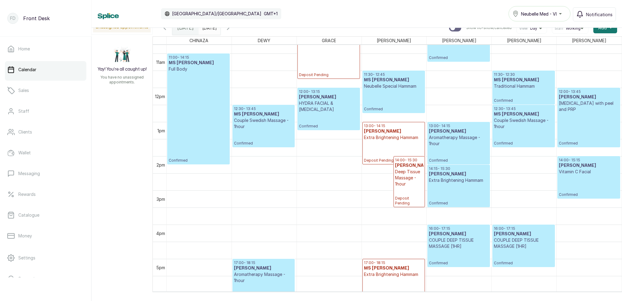
scroll to position [365, 0]
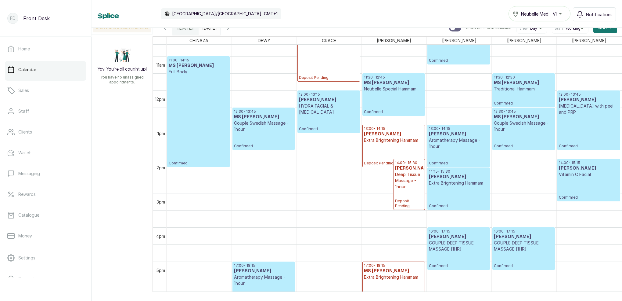
click at [232, 29] on icon "button" at bounding box center [228, 27] width 7 height 7
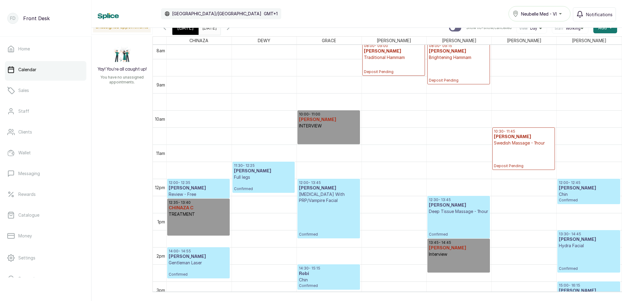
scroll to position [288, 0]
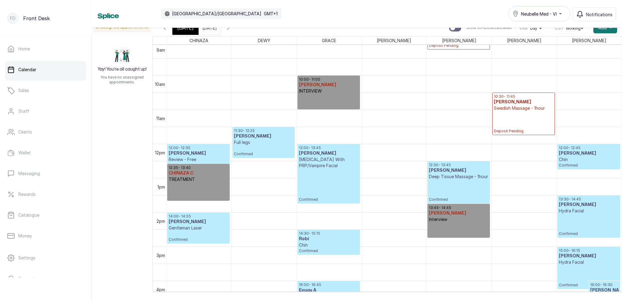
click at [166, 29] on icon "button" at bounding box center [164, 27] width 7 height 7
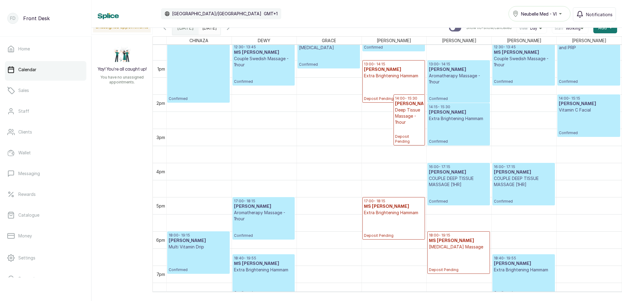
click at [414, 75] on p "Extra Brightening Hammam" at bounding box center [394, 76] width 60 height 6
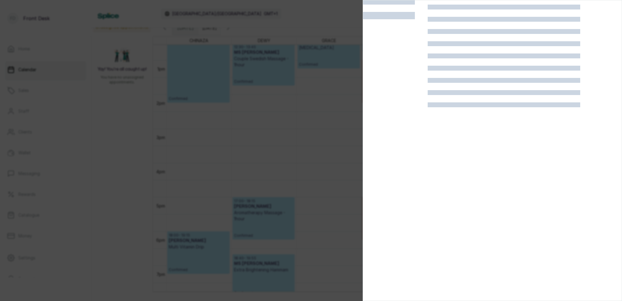
scroll to position [15, 0]
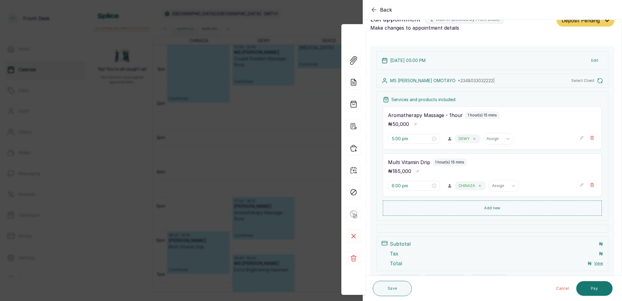
type input "1:00 pm"
type input "2:00 pm"
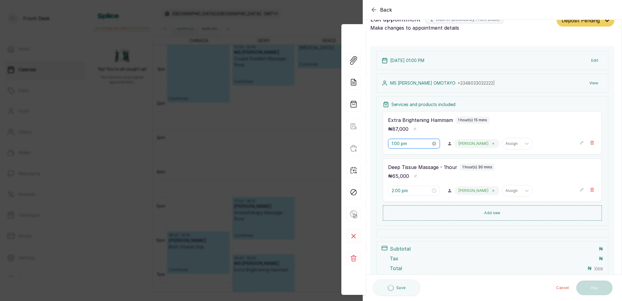
click at [395, 143] on input "1:00 pm" at bounding box center [411, 143] width 39 height 7
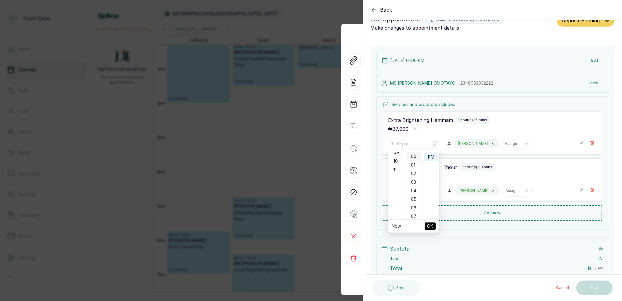
drag, startPoint x: 398, startPoint y: 168, endPoint x: 409, endPoint y: 160, distance: 14.0
click at [399, 168] on div "11" at bounding box center [396, 169] width 15 height 9
drag, startPoint x: 411, startPoint y: 157, endPoint x: 419, endPoint y: 157, distance: 8.0
click at [414, 157] on div "00" at bounding box center [414, 156] width 15 height 9
drag, startPoint x: 396, startPoint y: 187, endPoint x: 406, endPoint y: 170, distance: 19.8
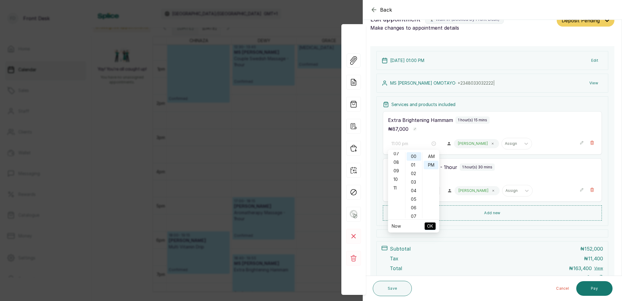
click at [396, 187] on div "11" at bounding box center [396, 187] width 15 height 9
drag, startPoint x: 414, startPoint y: 156, endPoint x: 422, endPoint y: 156, distance: 8.2
click at [414, 156] on div "00" at bounding box center [414, 156] width 15 height 9
click at [399, 175] on div "11" at bounding box center [396, 175] width 15 height 9
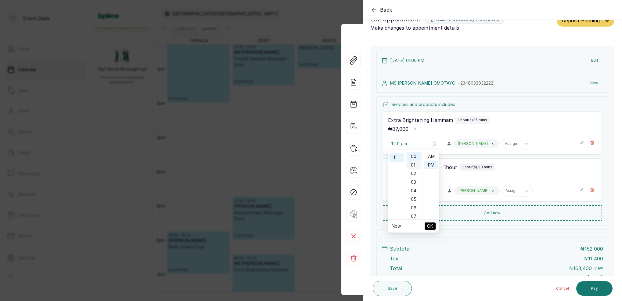
scroll to position [93, 0]
click at [430, 157] on div "AM" at bounding box center [431, 156] width 15 height 9
type input "11:00 am"
click at [434, 224] on button "OK" at bounding box center [430, 225] width 11 height 7
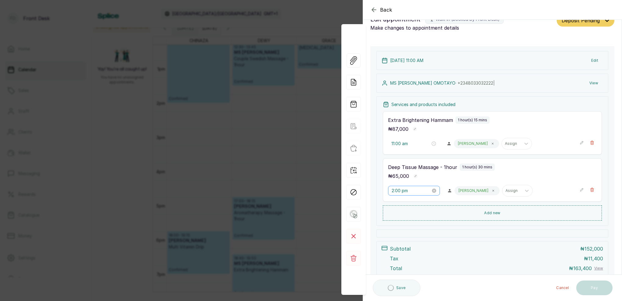
click at [396, 194] on div "2:00 pm" at bounding box center [414, 191] width 52 height 10
click at [396, 204] on div "12" at bounding box center [396, 203] width 15 height 9
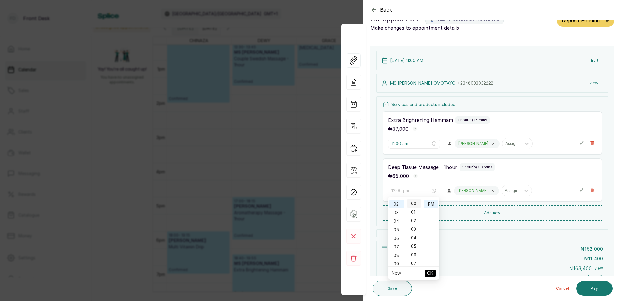
click at [415, 202] on div "00" at bounding box center [414, 203] width 15 height 9
type input "12:00 pm"
click at [398, 203] on div "12" at bounding box center [396, 203] width 15 height 9
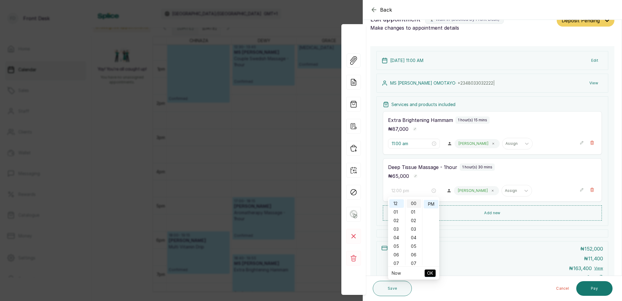
click at [417, 203] on div "00" at bounding box center [414, 203] width 15 height 9
click at [429, 203] on div "PM" at bounding box center [431, 204] width 15 height 9
drag, startPoint x: 432, startPoint y: 271, endPoint x: 438, endPoint y: 264, distance: 8.6
click at [432, 270] on span "OK" at bounding box center [430, 273] width 6 height 12
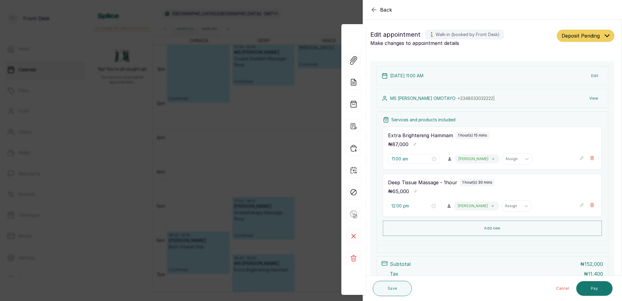
click at [592, 76] on button "Edit" at bounding box center [595, 75] width 17 height 11
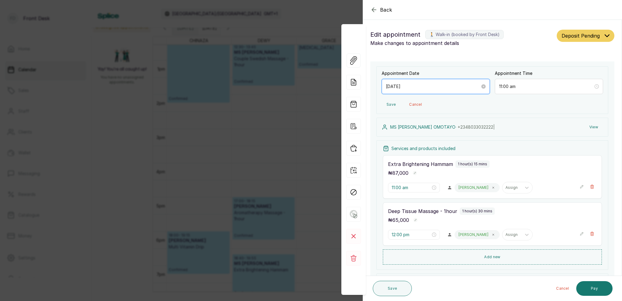
click at [417, 87] on input "[DATE]" at bounding box center [433, 86] width 94 height 7
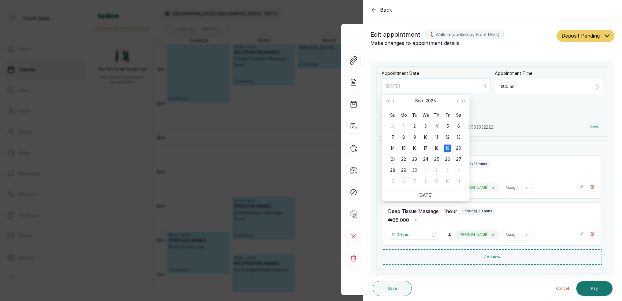
type input "[DATE]"
click at [460, 148] on div "20" at bounding box center [458, 147] width 7 height 7
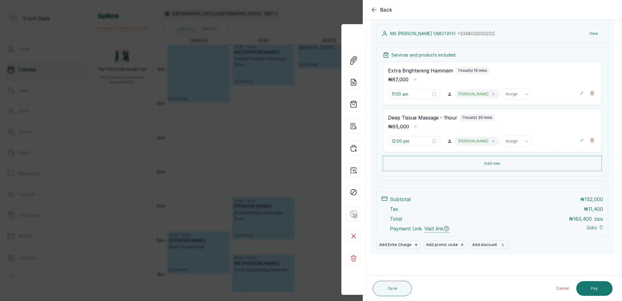
scroll to position [93, 0]
click at [392, 288] on button "Save" at bounding box center [392, 287] width 39 height 15
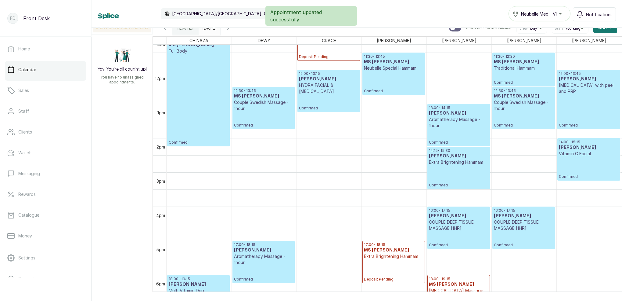
scroll to position [384, 0]
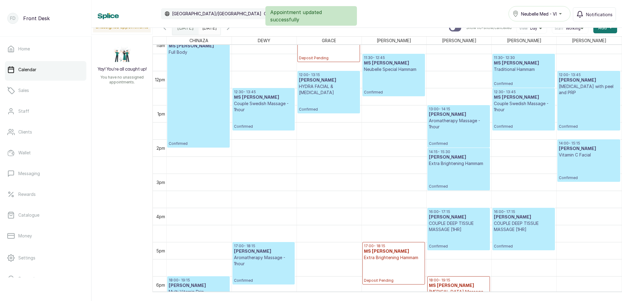
click at [232, 28] on icon "button" at bounding box center [228, 27] width 7 height 7
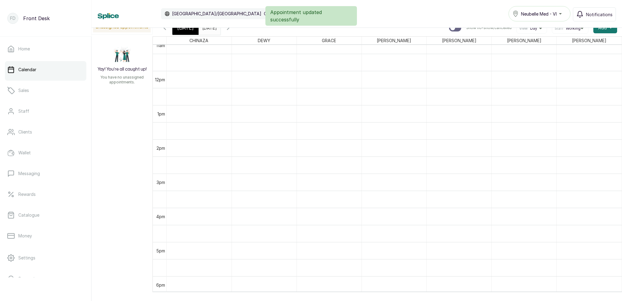
scroll to position [205, 0]
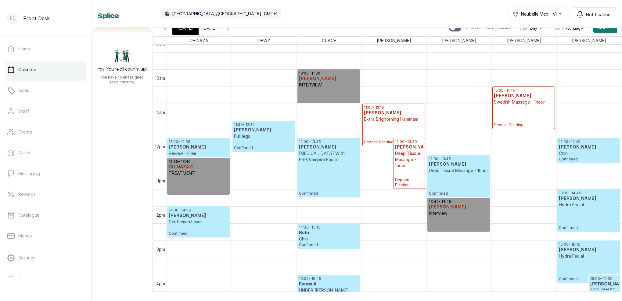
click at [190, 33] on div "[DATE]" at bounding box center [185, 28] width 26 height 14
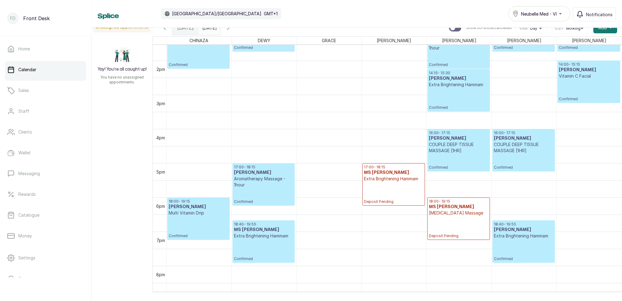
scroll to position [465, 0]
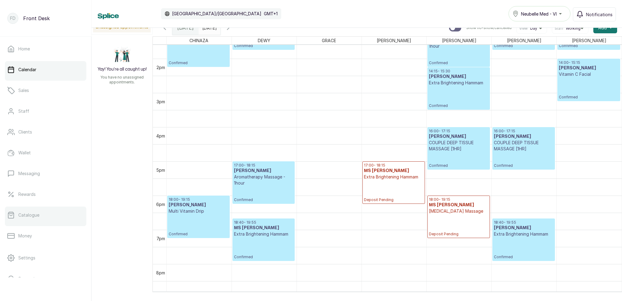
click at [58, 218] on link "Catalogue" at bounding box center [45, 214] width 81 height 17
